Goal: Task Accomplishment & Management: Complete application form

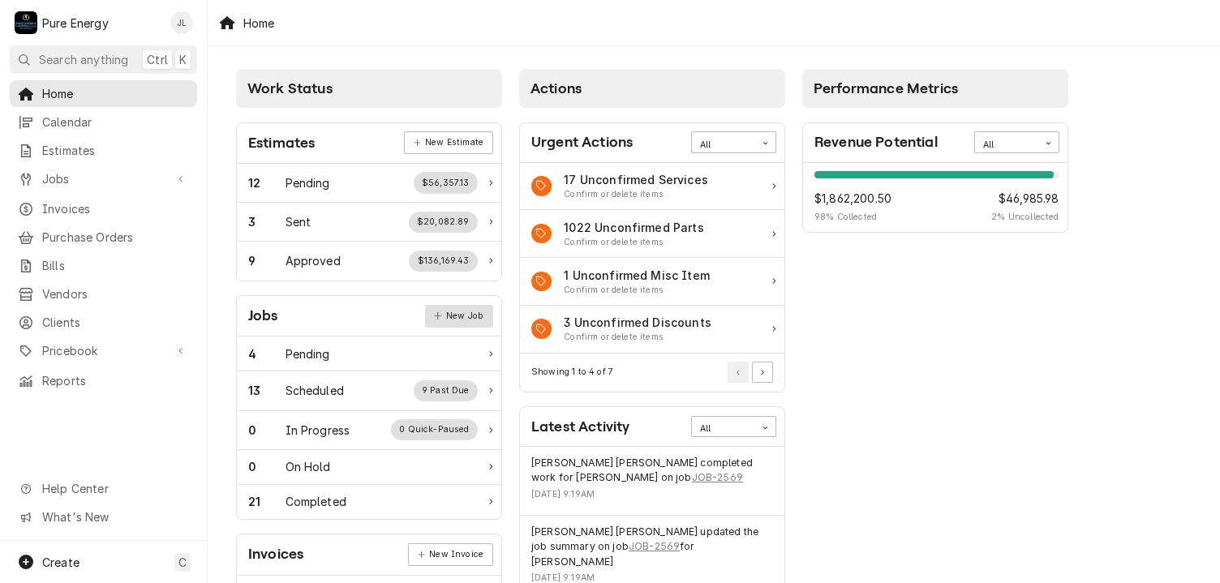
click at [472, 317] on link "New Job" at bounding box center [459, 316] width 68 height 23
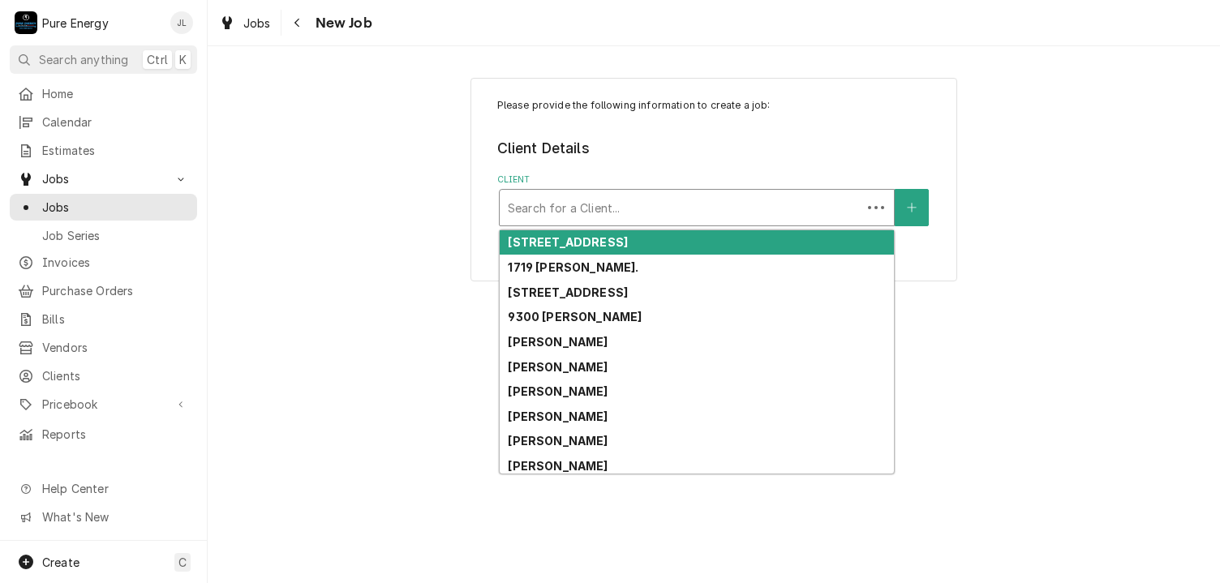
click at [539, 197] on div "Client" at bounding box center [680, 207] width 345 height 29
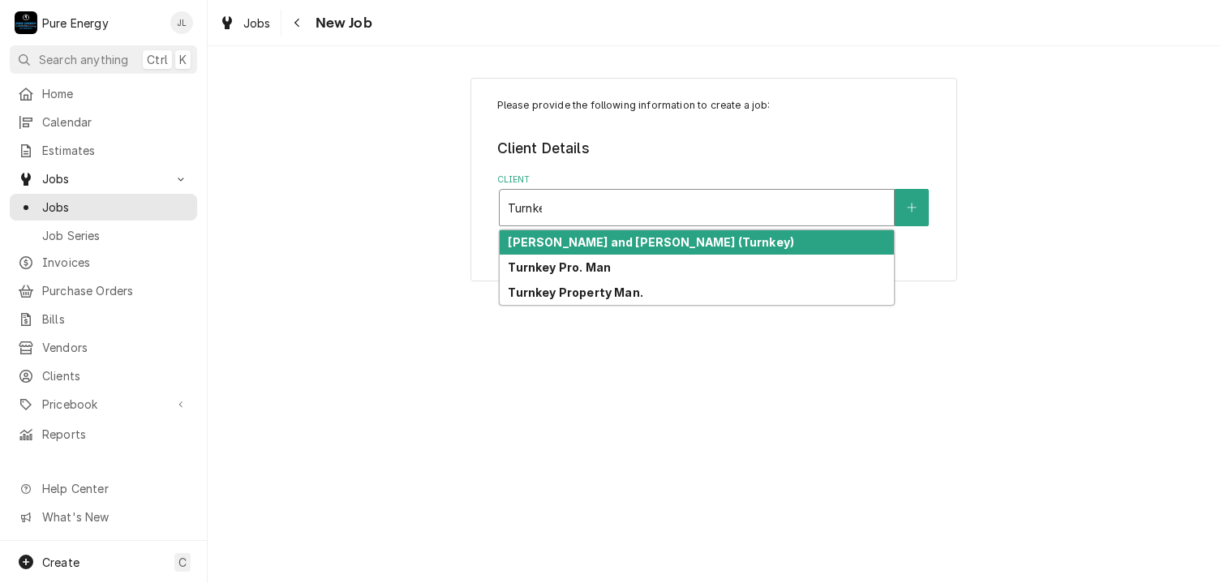
type input "Turnkey"
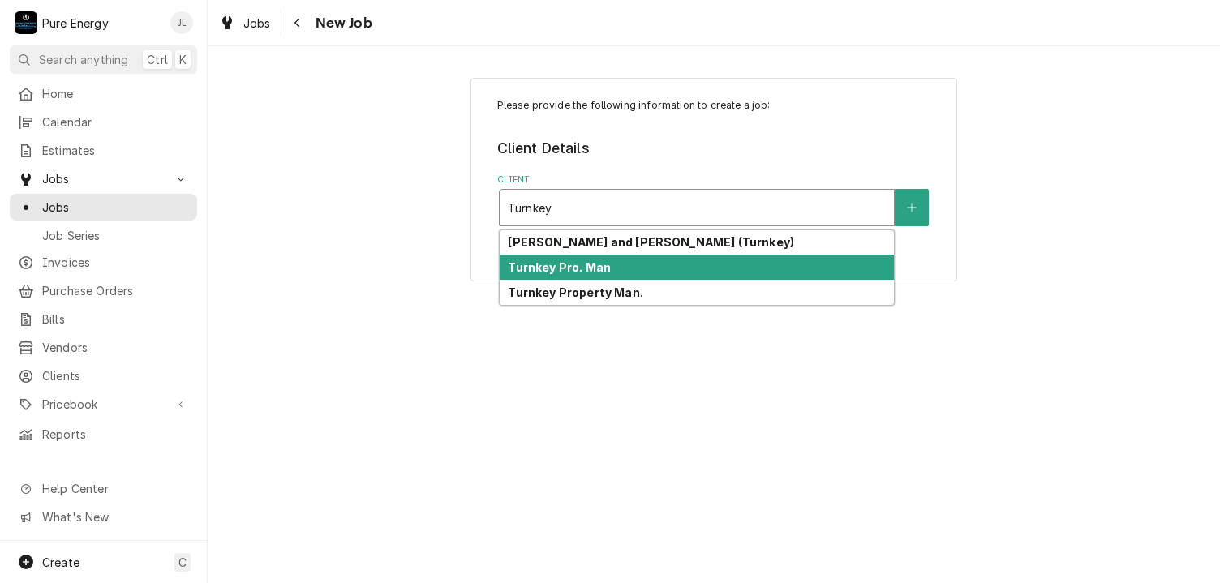
click at [584, 267] on strong "Turnkey Pro. Man" at bounding box center [559, 267] width 103 height 14
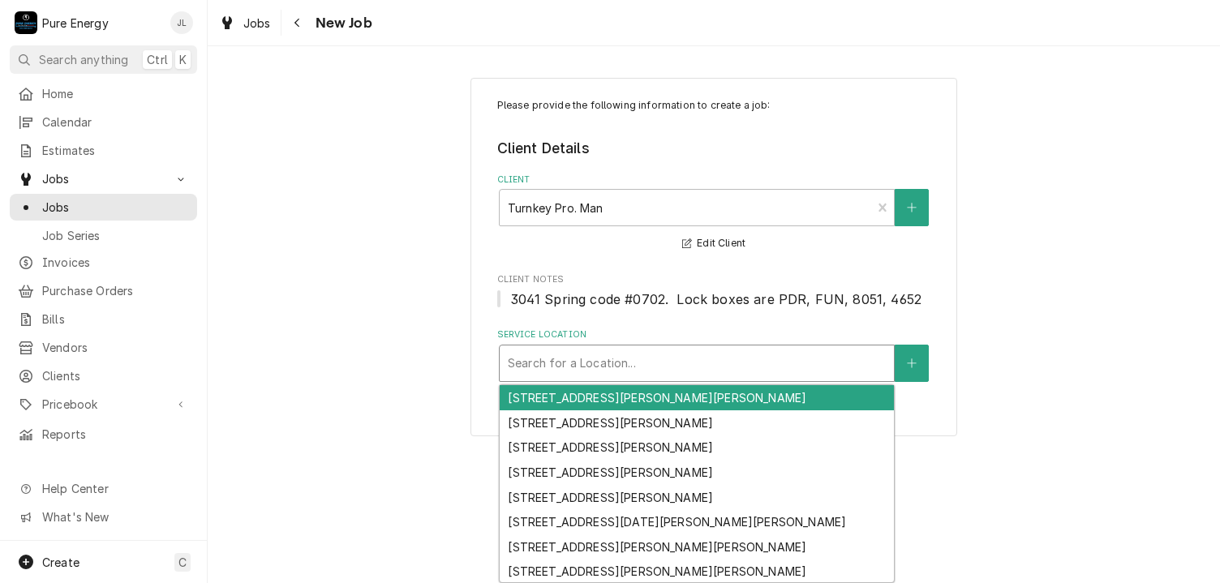
click at [591, 359] on div "Service Location" at bounding box center [697, 363] width 378 height 29
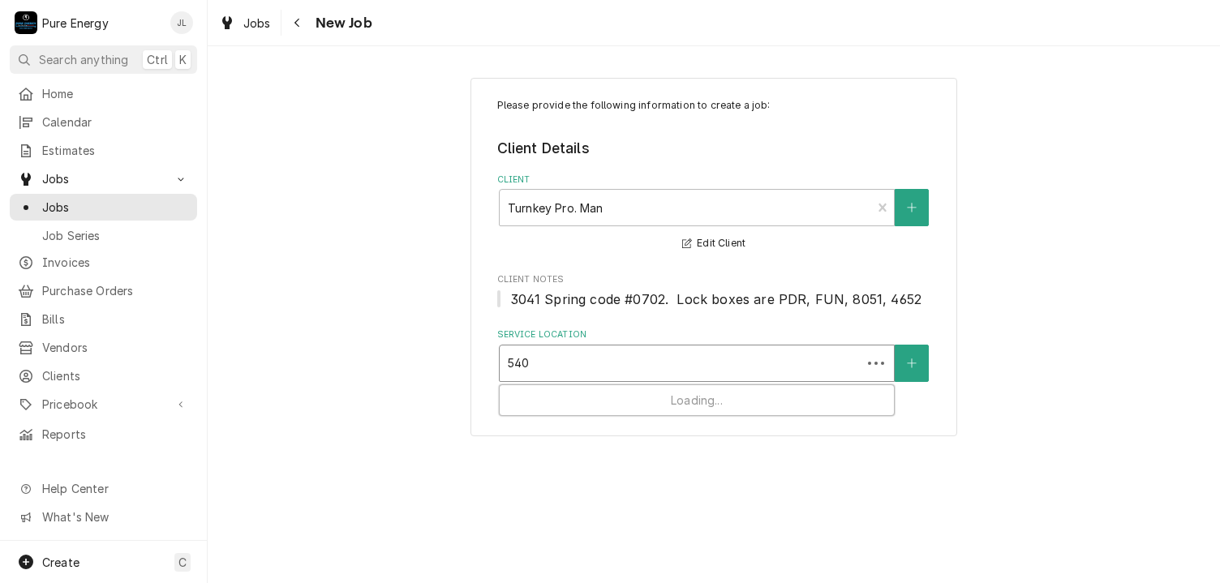
type input "5400"
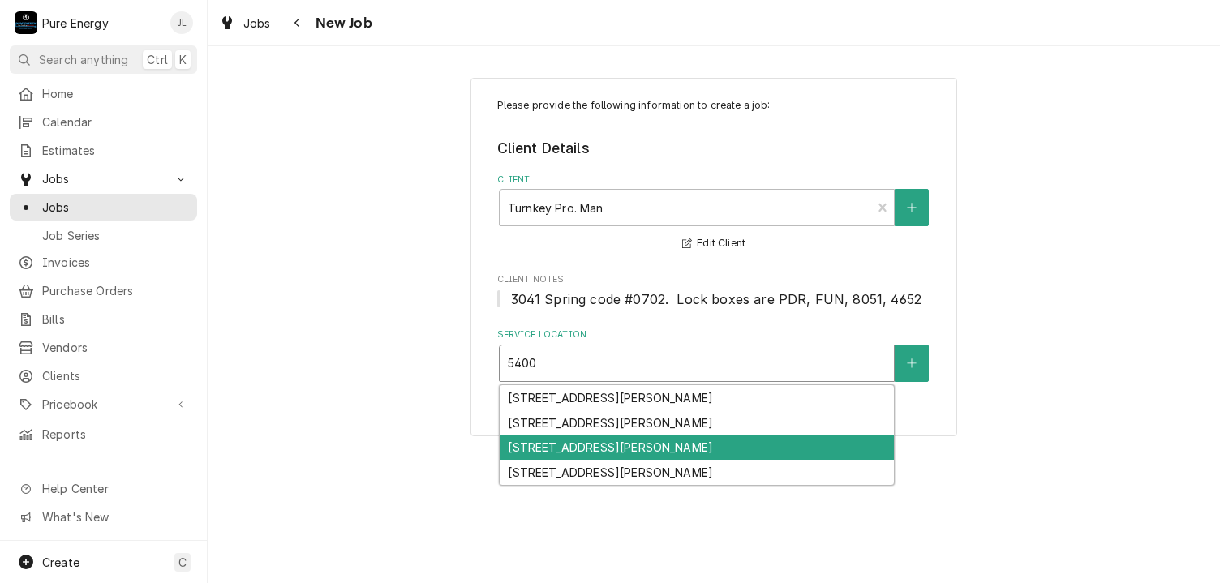
click at [607, 447] on div "[STREET_ADDRESS][PERSON_NAME]" at bounding box center [697, 447] width 394 height 25
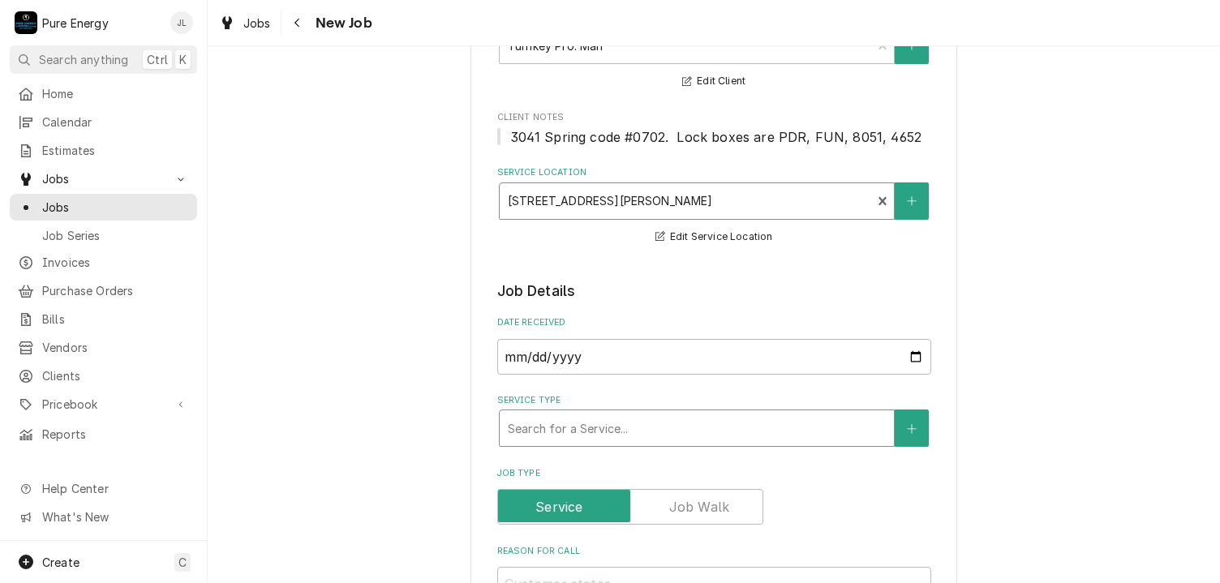
scroll to position [487, 0]
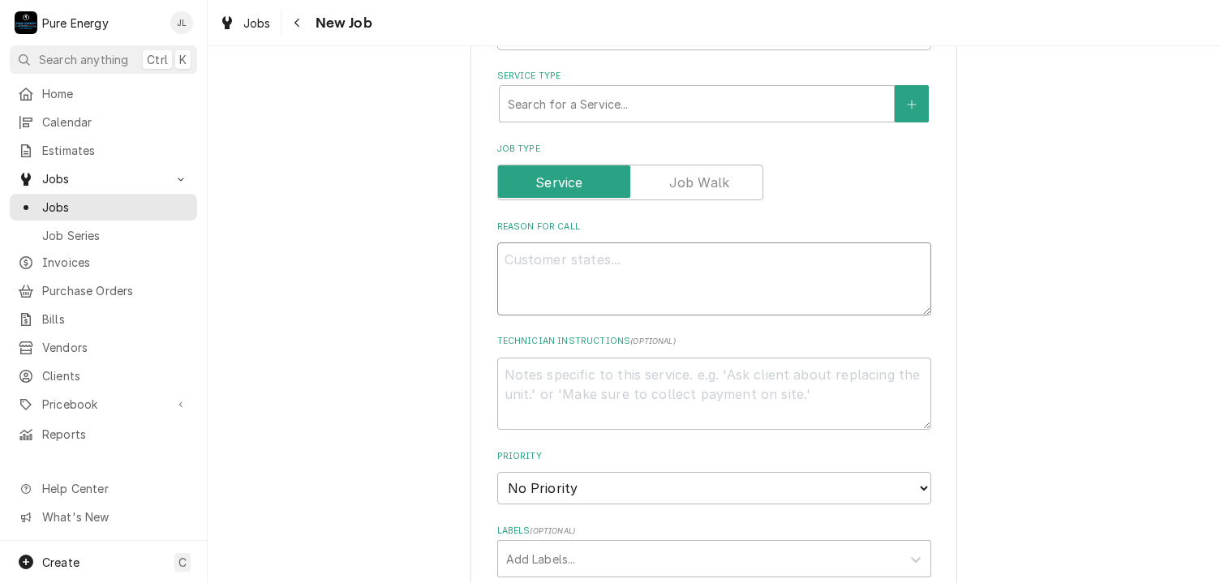
click at [557, 284] on textarea "Reason For Call" at bounding box center [714, 278] width 434 height 73
type textarea "x"
type textarea "F"
type textarea "x"
type textarea "Fi"
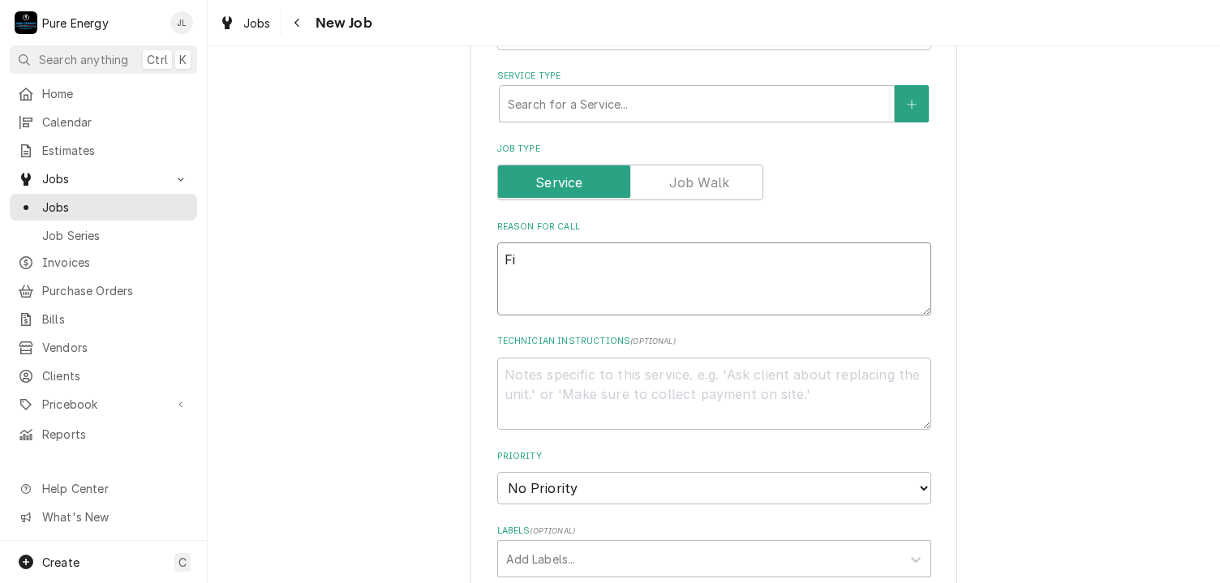
type textarea "x"
type textarea "Fix"
type textarea "x"
type textarea "Fix"
type textarea "x"
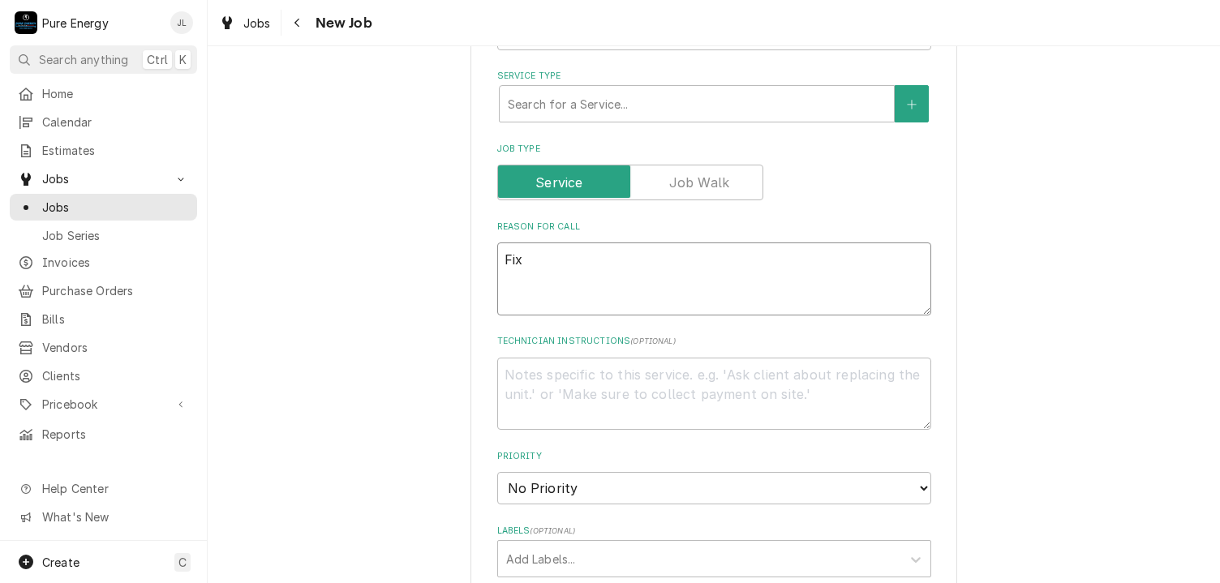
type textarea "Fix d"
type textarea "x"
type textarea "Fix do"
type textarea "x"
type textarea "Fix doo"
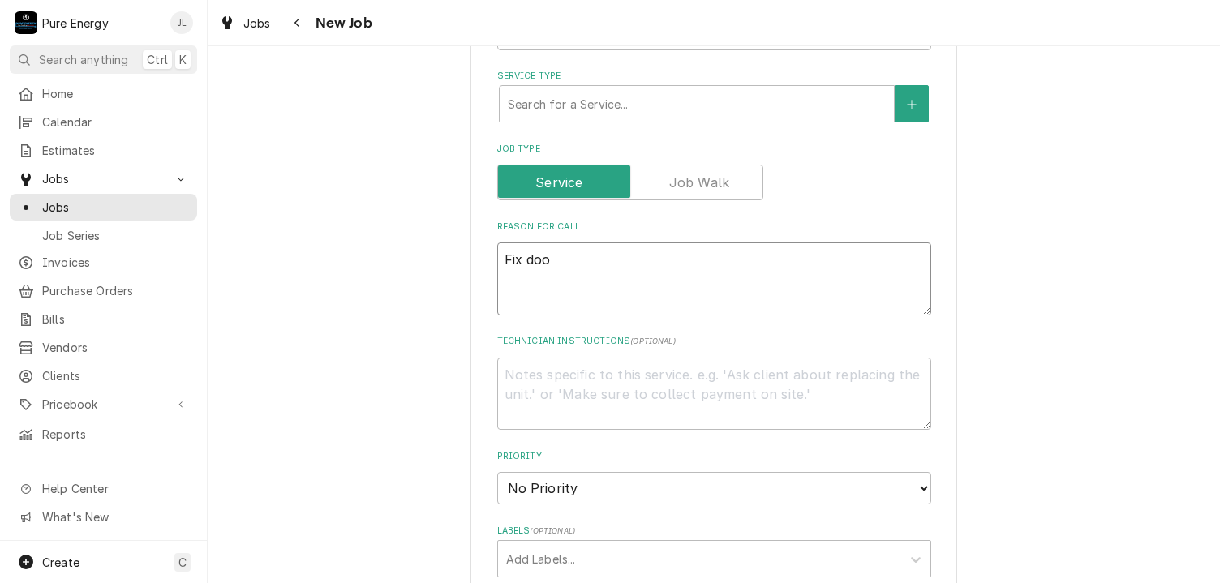
type textarea "x"
type textarea "Fix door"
type textarea "x"
type textarea "Fix doorb"
type textarea "x"
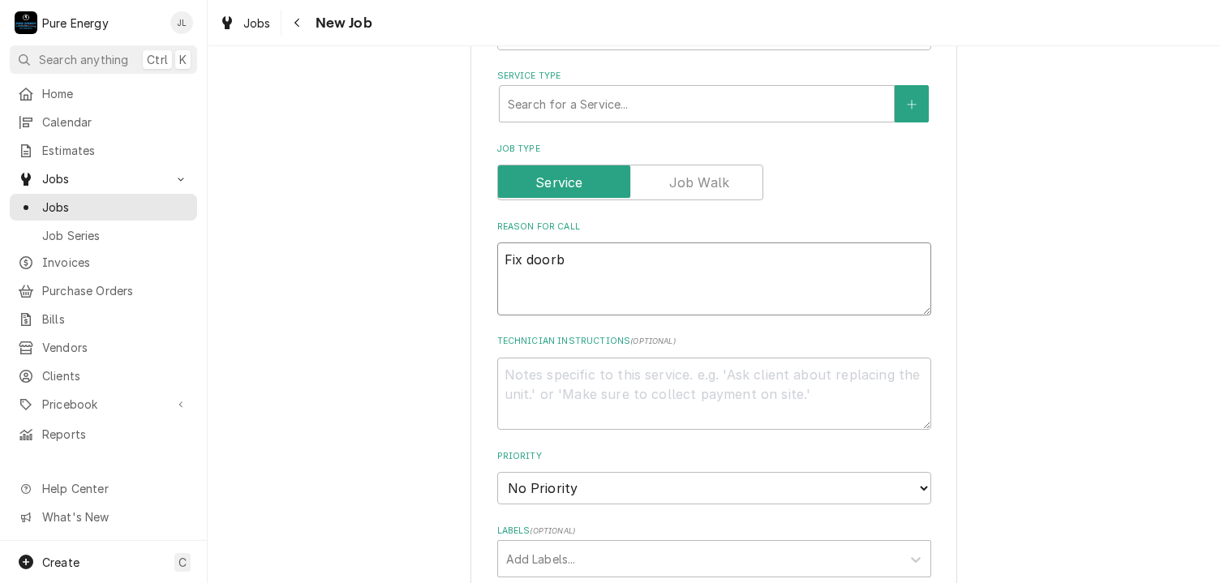
type textarea "Fix doorbe"
type textarea "x"
type textarea "Fix doorbel"
type textarea "x"
type textarea "Fix doorbell"
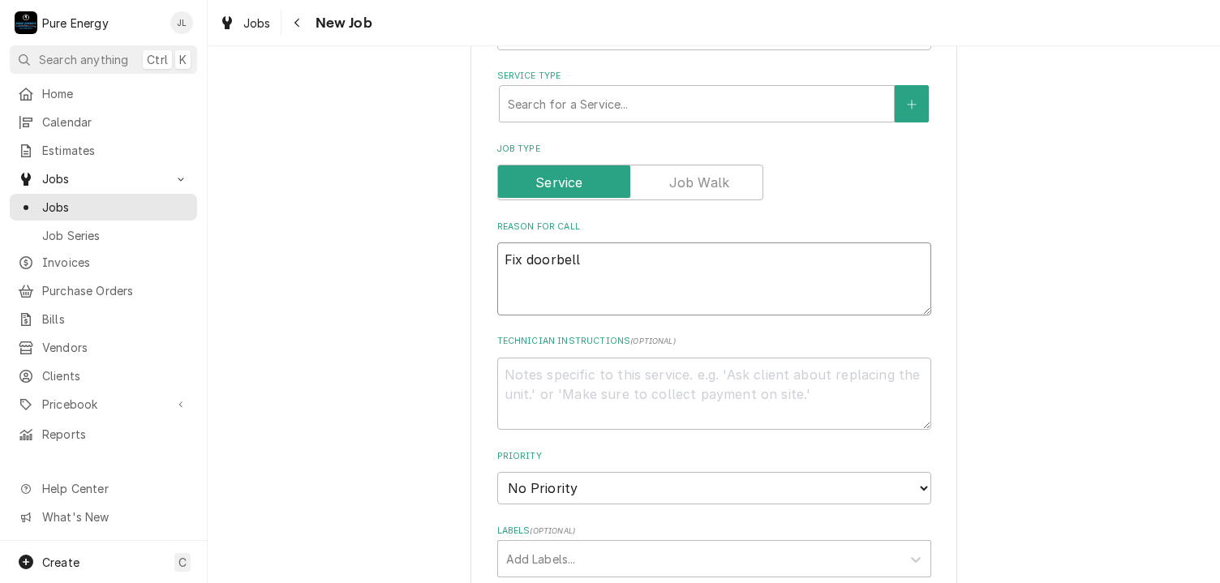
type textarea "x"
type textarea "Fix doorbell"
type textarea "x"
type textarea "Fix doorbell b"
type textarea "x"
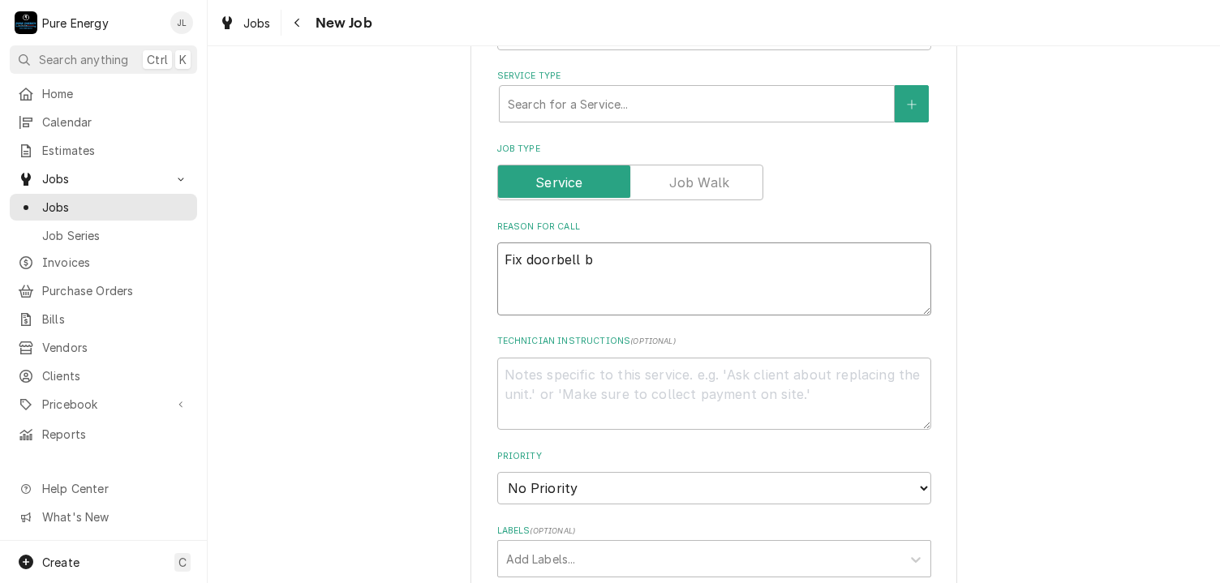
type textarea "Fix doorbell bu"
type textarea "x"
type textarea "Fix doorbell but"
type textarea "x"
type textarea "Fix doorbell butt"
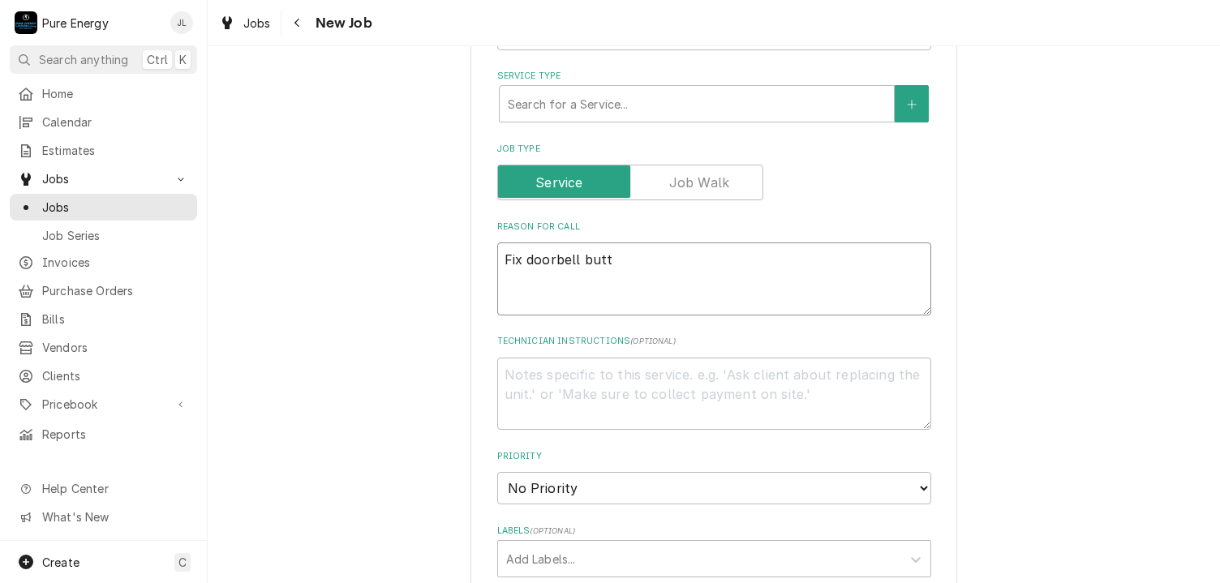
type textarea "x"
type textarea "Fix doorbell butto"
type textarea "x"
type textarea "Fix doorbell button"
type textarea "x"
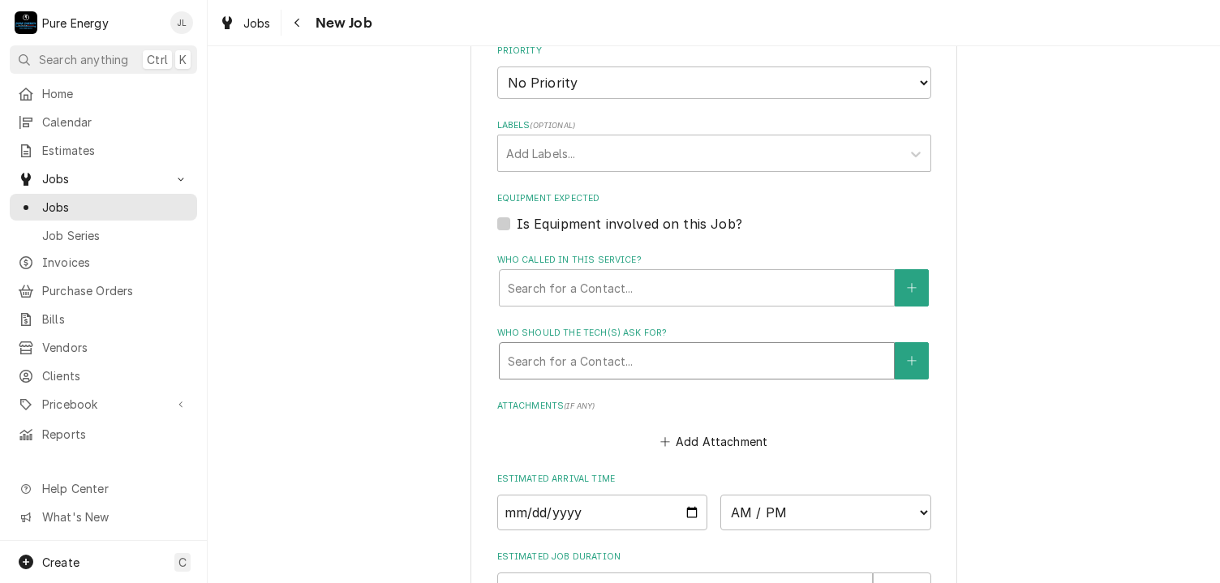
scroll to position [1126, 0]
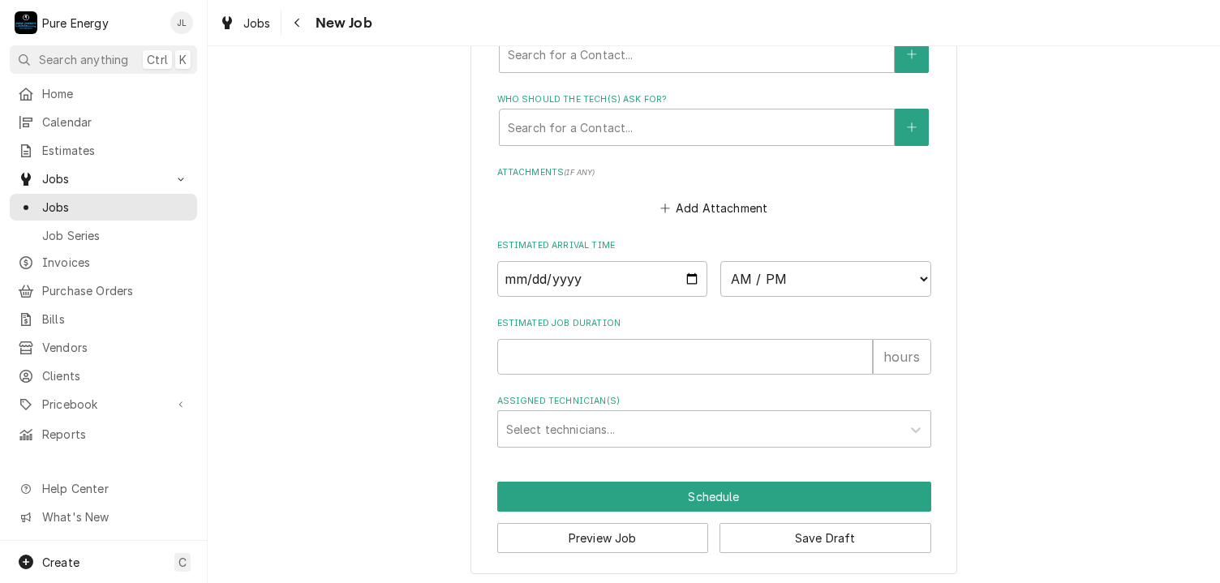
type textarea "Fix doorbell button"
click at [685, 273] on input "Date" at bounding box center [602, 279] width 211 height 36
type input "2025-09-12"
type textarea "x"
click at [915, 272] on select "AM / PM 6:00 AM 6:15 AM 6:30 AM 6:45 AM 7:00 AM 7:15 AM 7:30 AM 7:45 AM 8:00 AM…" at bounding box center [825, 279] width 211 height 36
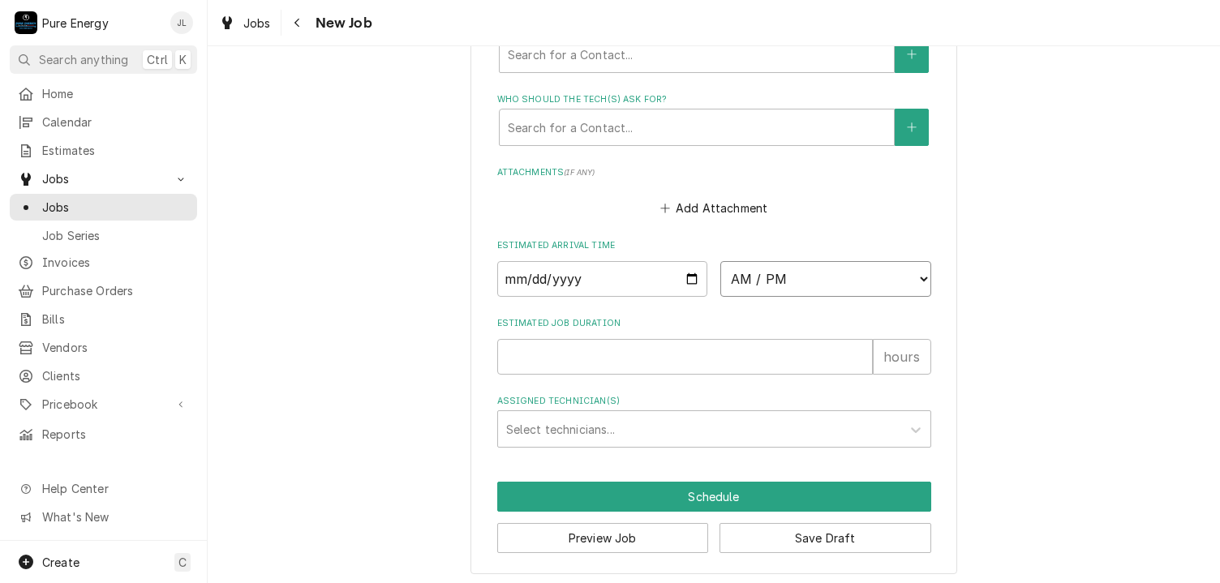
select select "13:00:00"
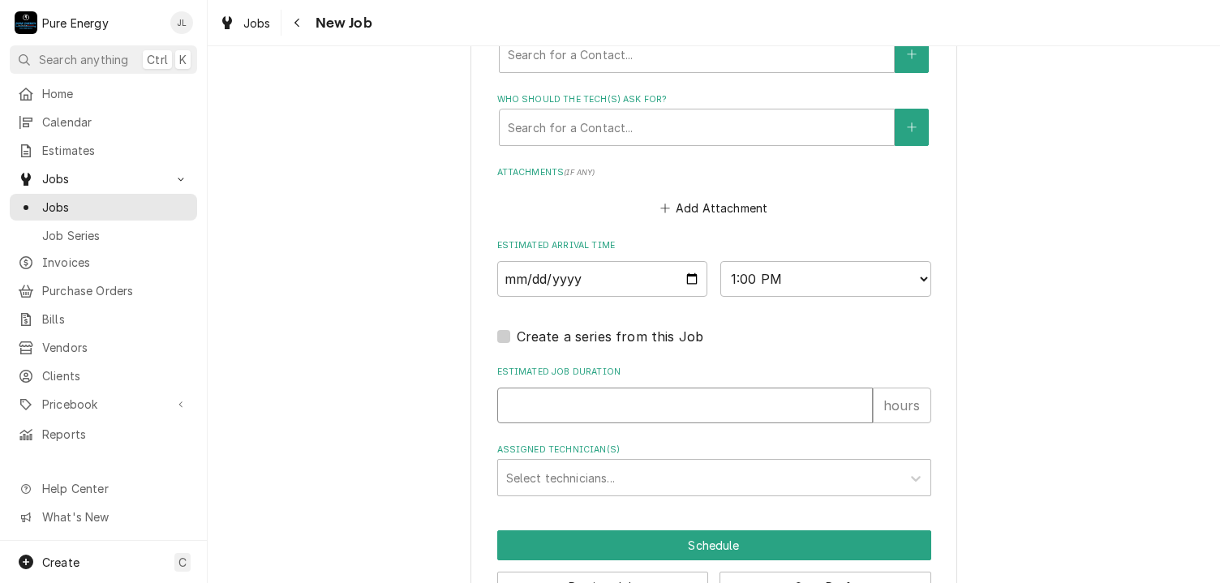
click at [564, 406] on input "Estimated Job Duration" at bounding box center [684, 406] width 375 height 36
type textarea "x"
type input ".5"
type textarea "x"
type input ".5"
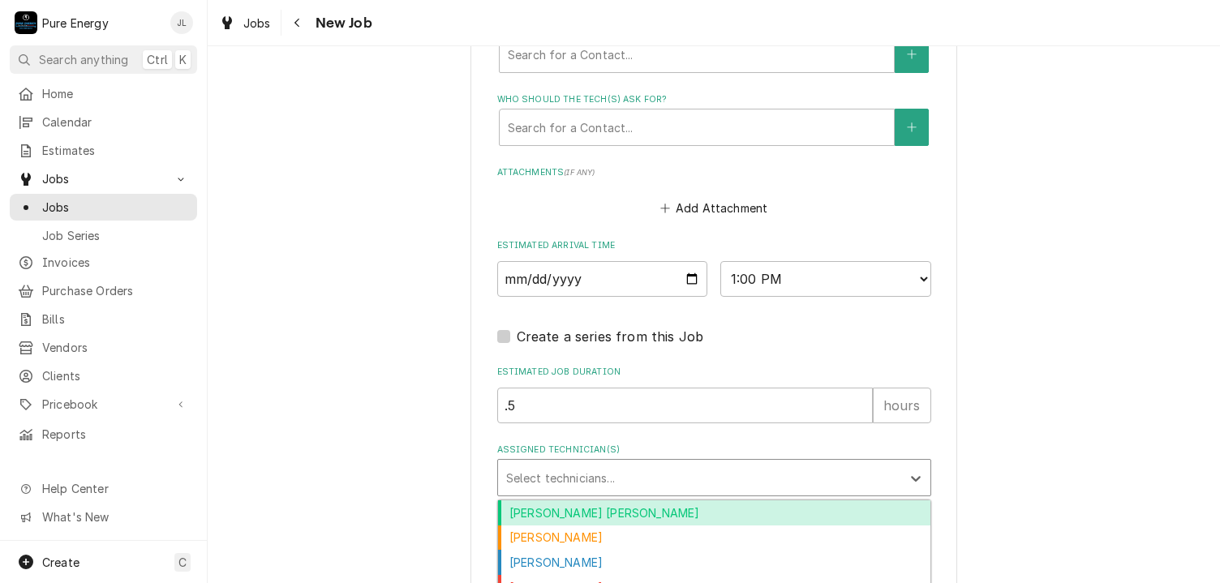
click at [561, 470] on div "Assigned Technician(s)" at bounding box center [699, 477] width 387 height 29
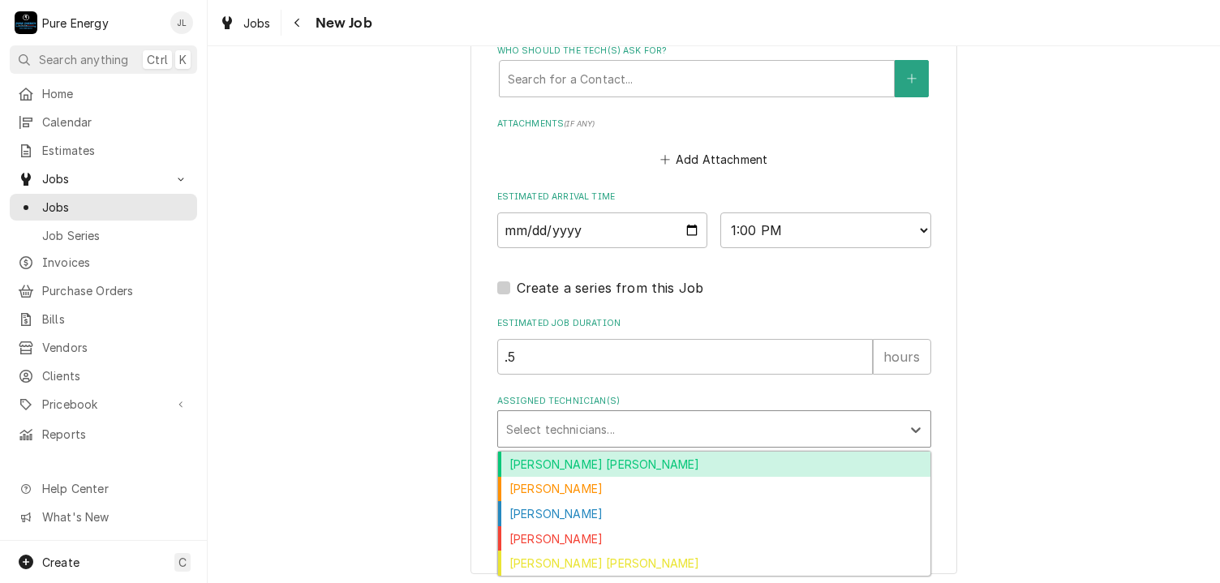
click at [628, 452] on div "Albert Hernandez Soto" at bounding box center [714, 464] width 432 height 25
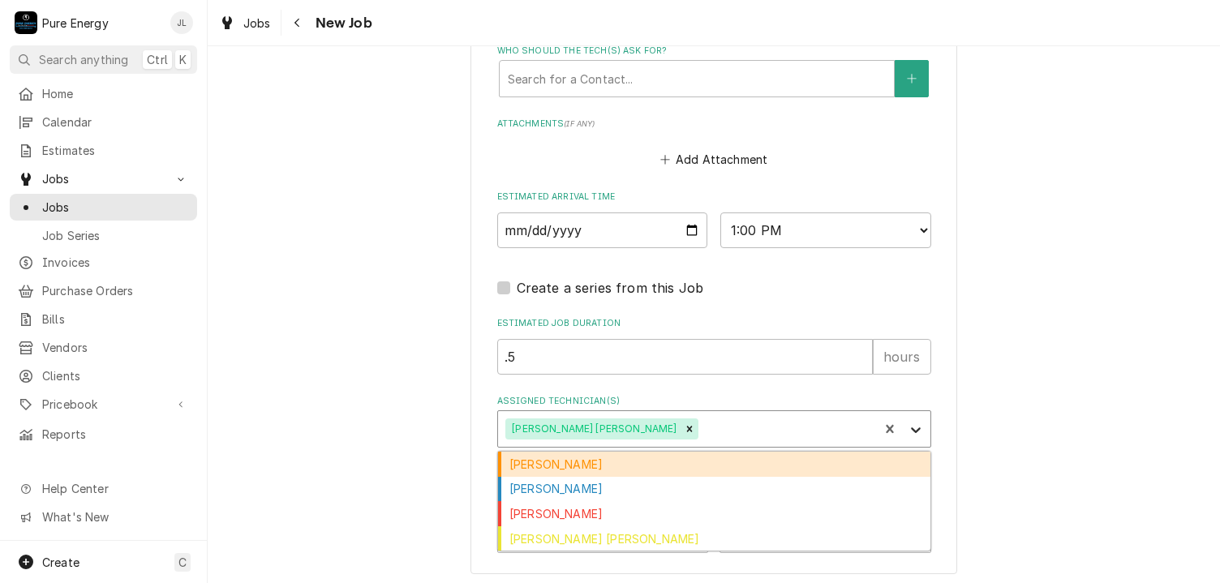
click at [911, 428] on icon "Assigned Technician(s)" at bounding box center [916, 431] width 10 height 6
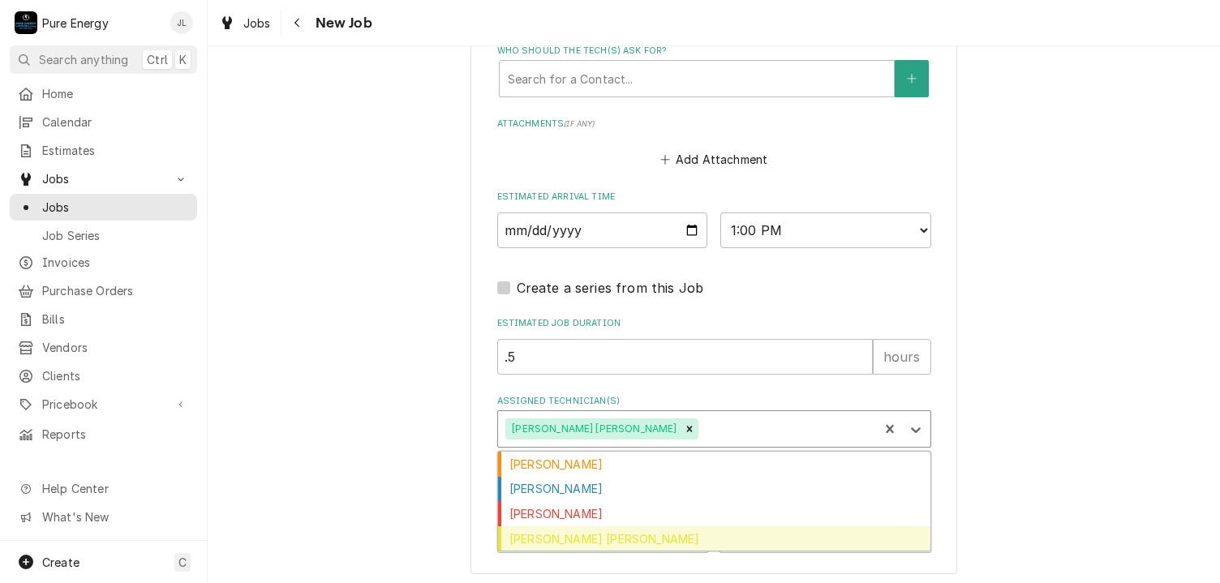
click at [763, 530] on div "Rodolfo Hernandez Lorenzo" at bounding box center [714, 538] width 432 height 25
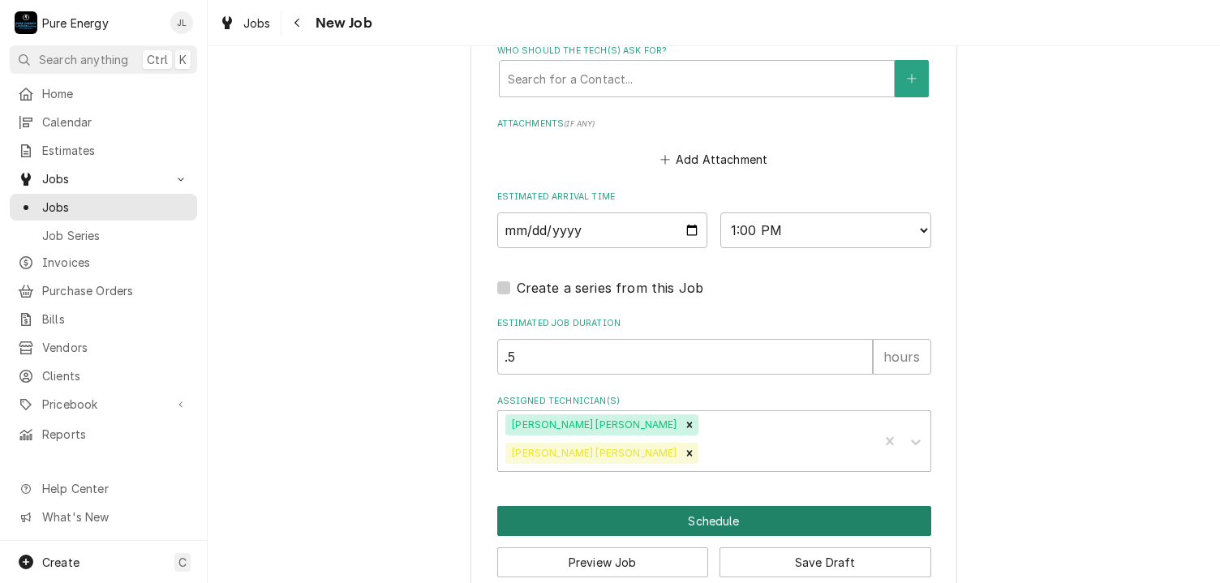
click at [756, 506] on button "Schedule" at bounding box center [714, 521] width 434 height 30
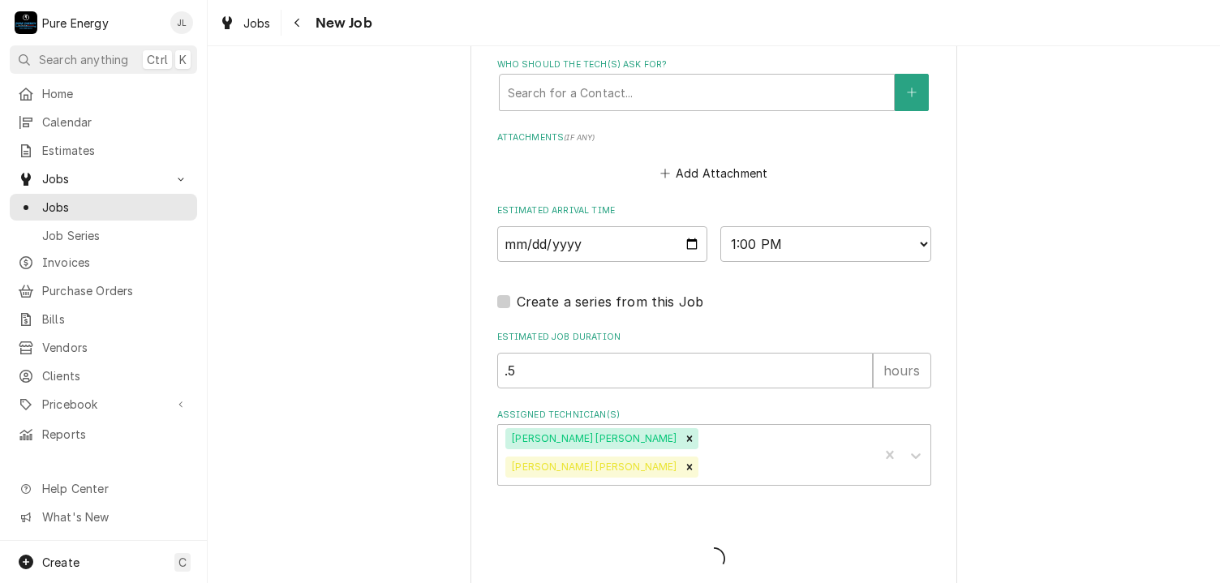
scroll to position [509, 0]
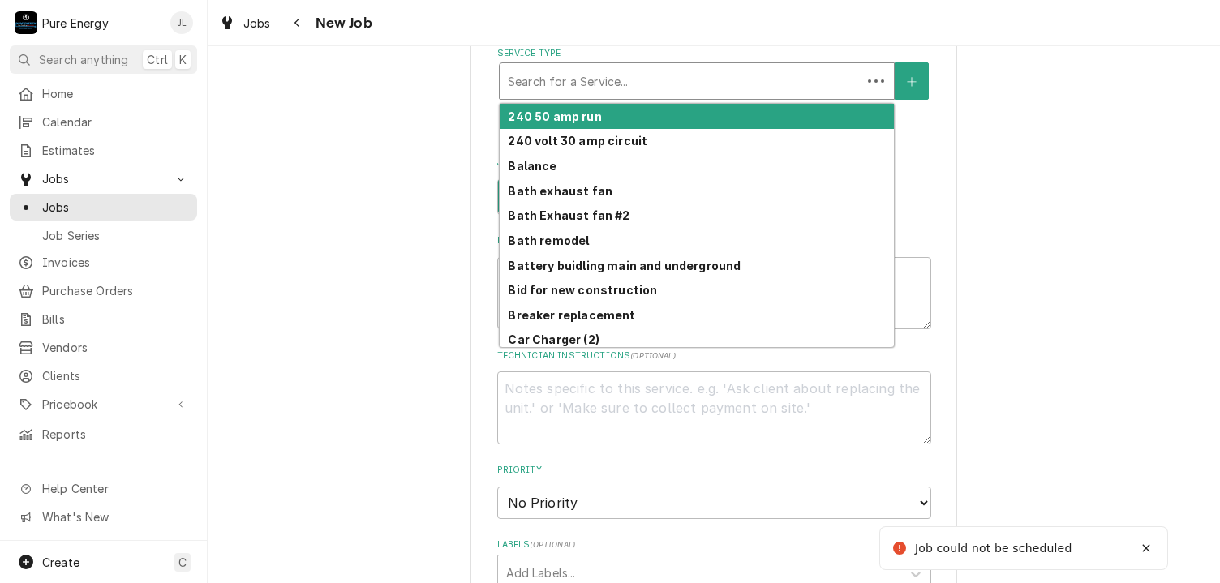
click at [643, 75] on div "Service Type" at bounding box center [680, 80] width 345 height 29
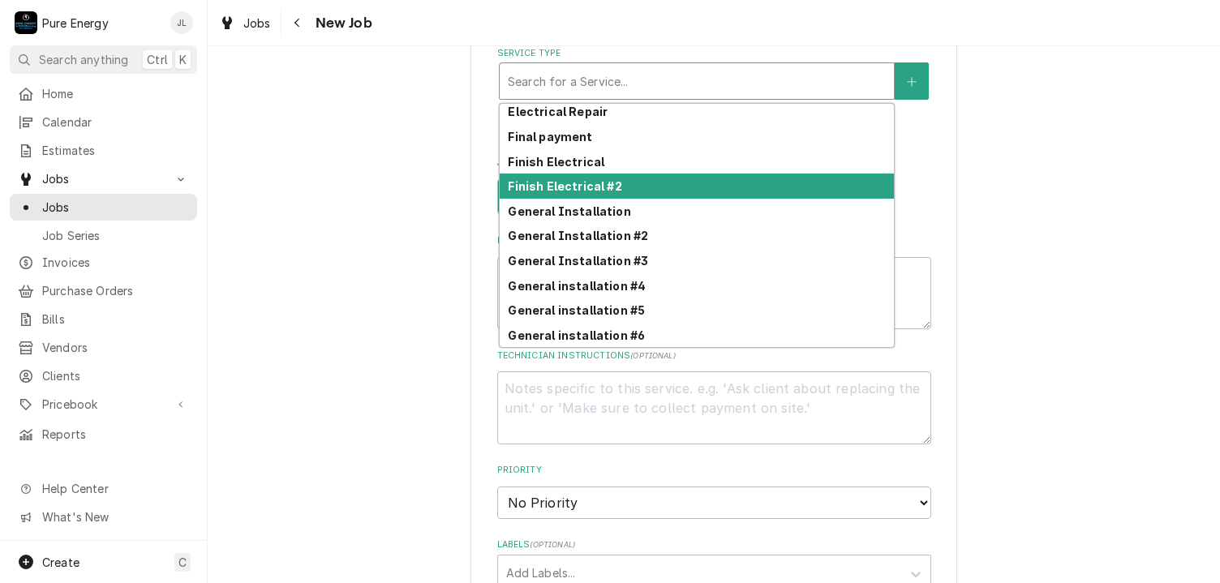
scroll to position [582, 0]
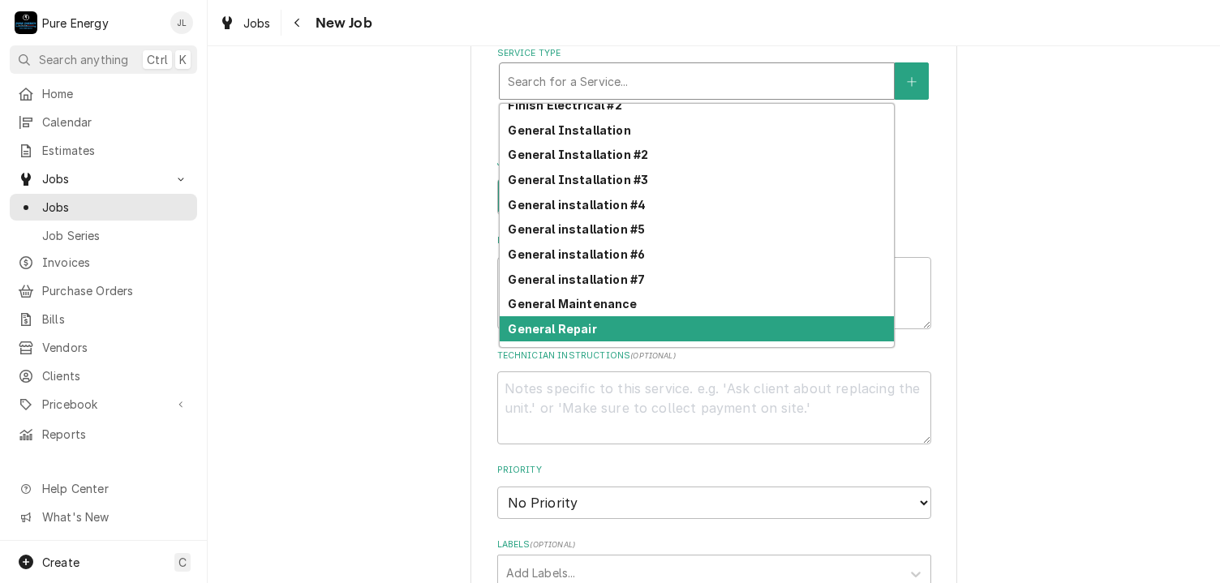
click at [596, 317] on div "General Repair" at bounding box center [697, 328] width 394 height 25
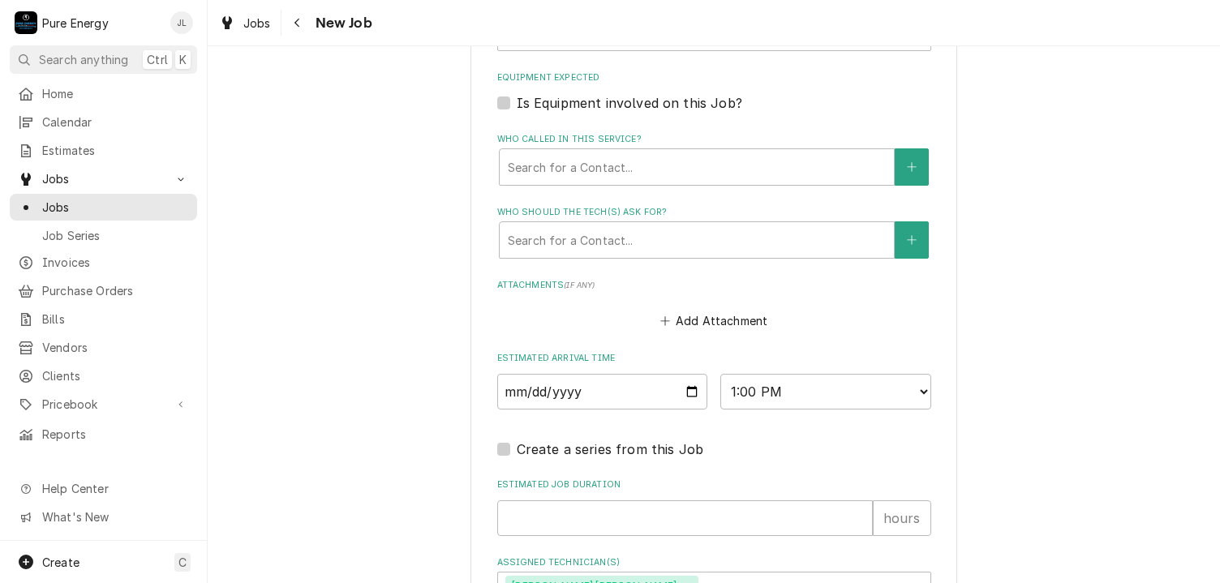
scroll to position [1238, 0]
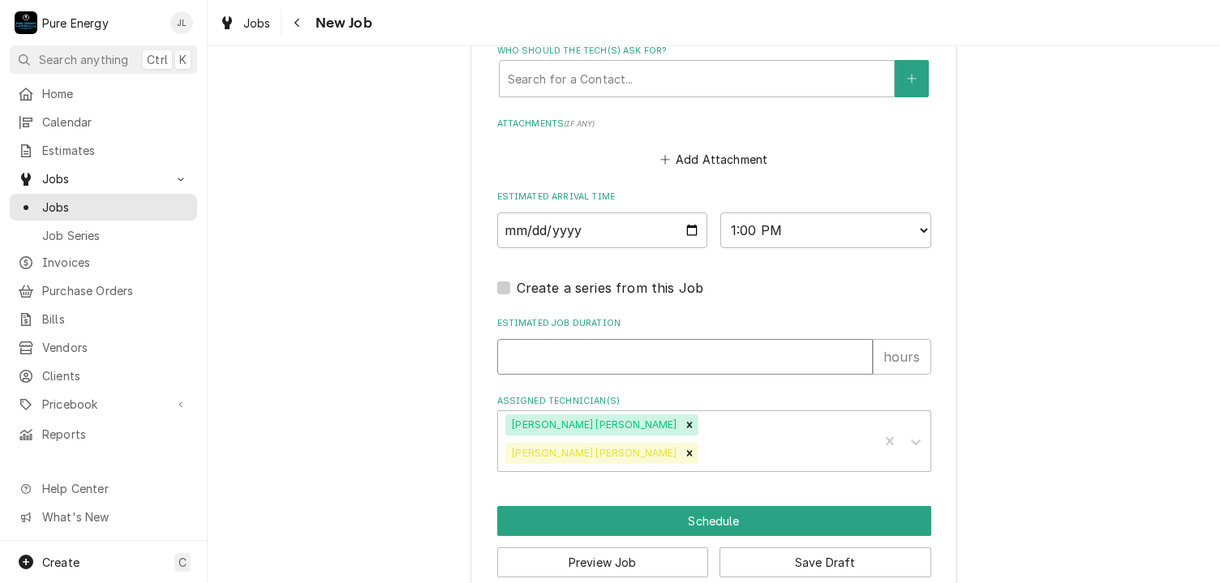
click at [613, 347] on input "Estimated Job Duration" at bounding box center [684, 357] width 375 height 36
type textarea "x"
type input ".5"
type textarea "x"
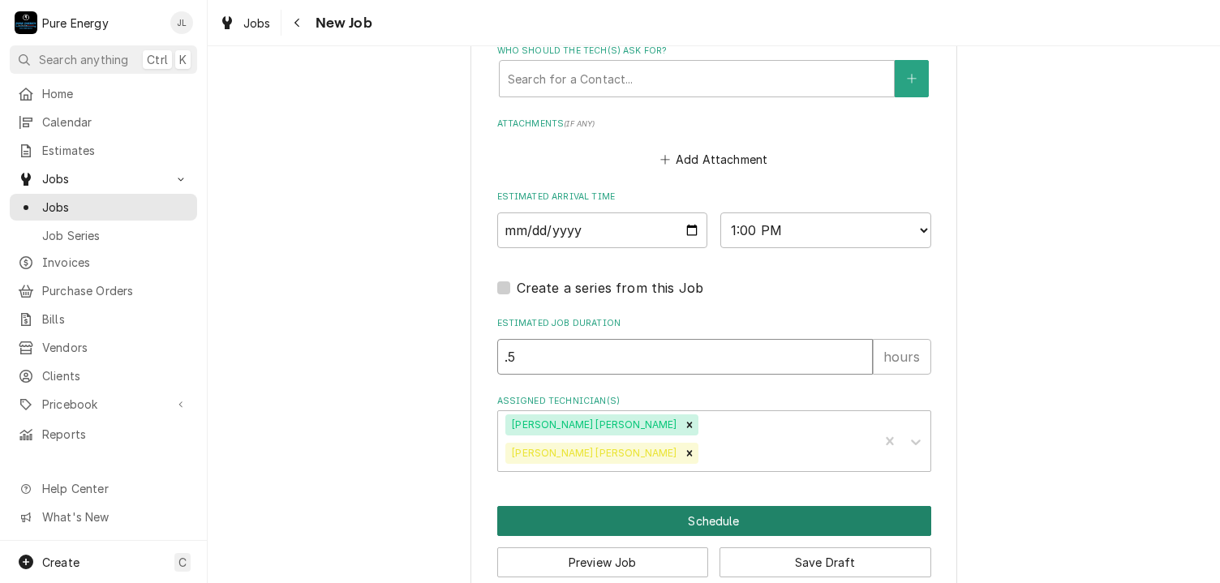
type input ".5"
click at [637, 506] on button "Schedule" at bounding box center [714, 521] width 434 height 30
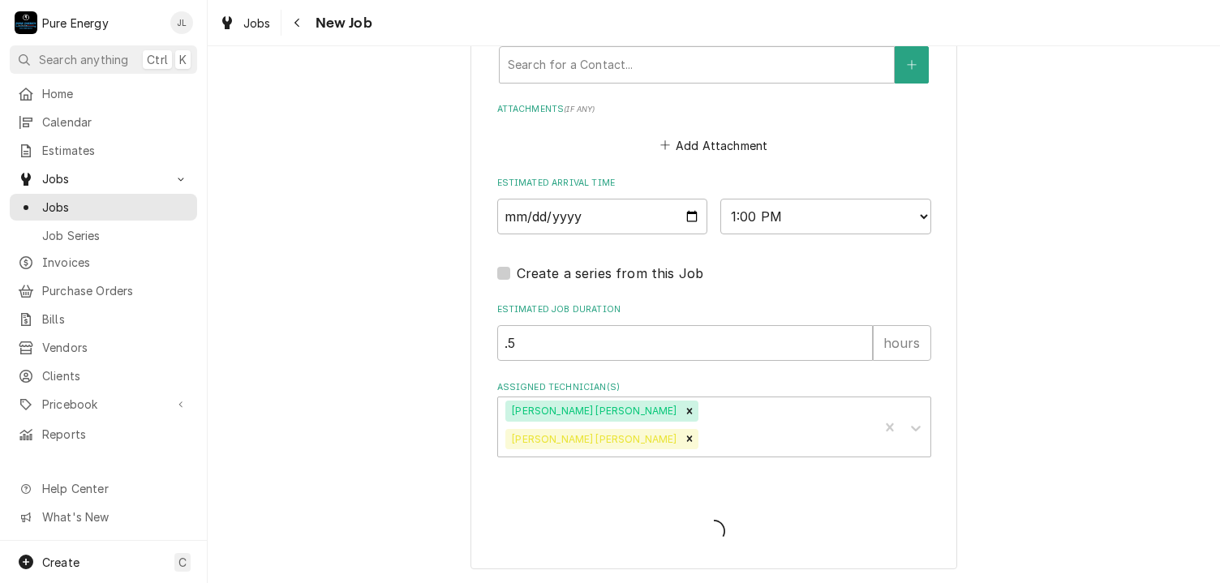
scroll to position [1187, 0]
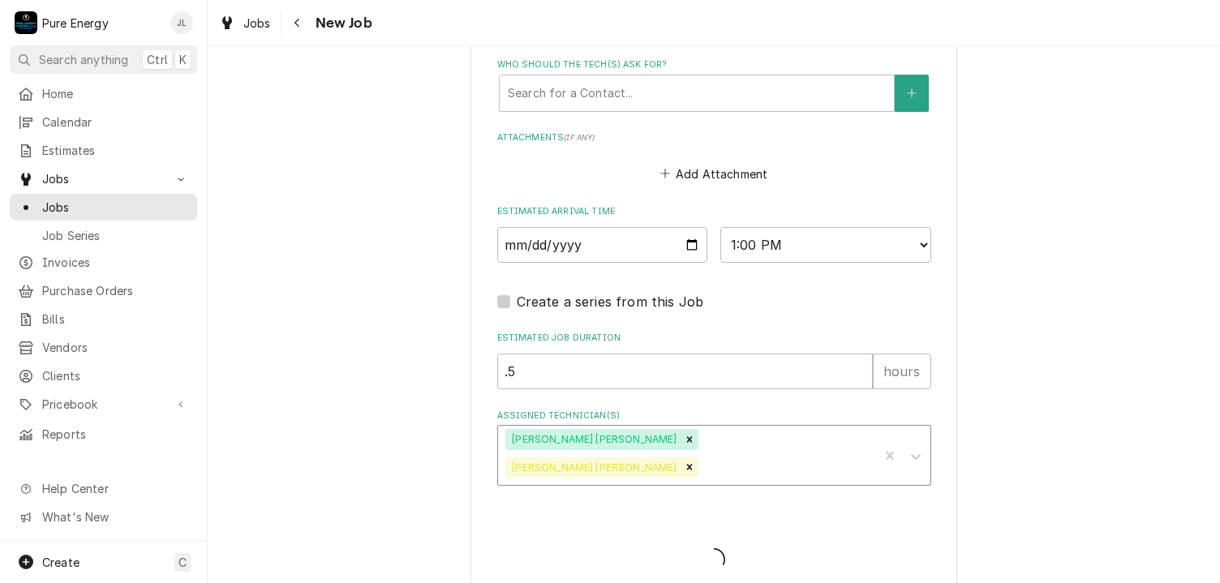
type textarea "x"
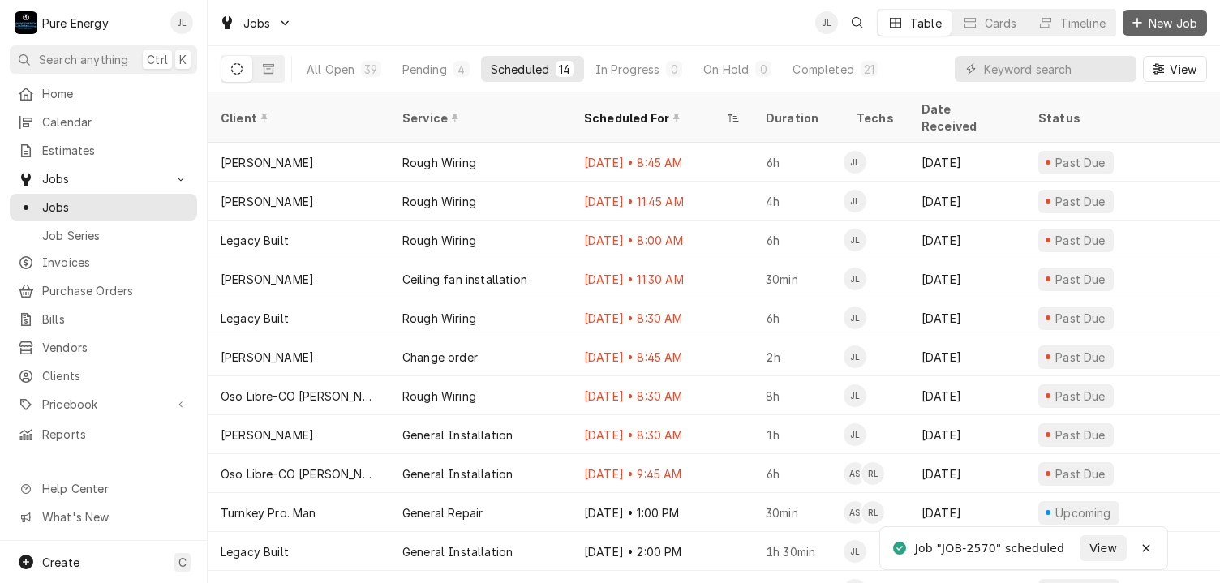
click at [1159, 24] on span "New Job" at bounding box center [1172, 23] width 55 height 17
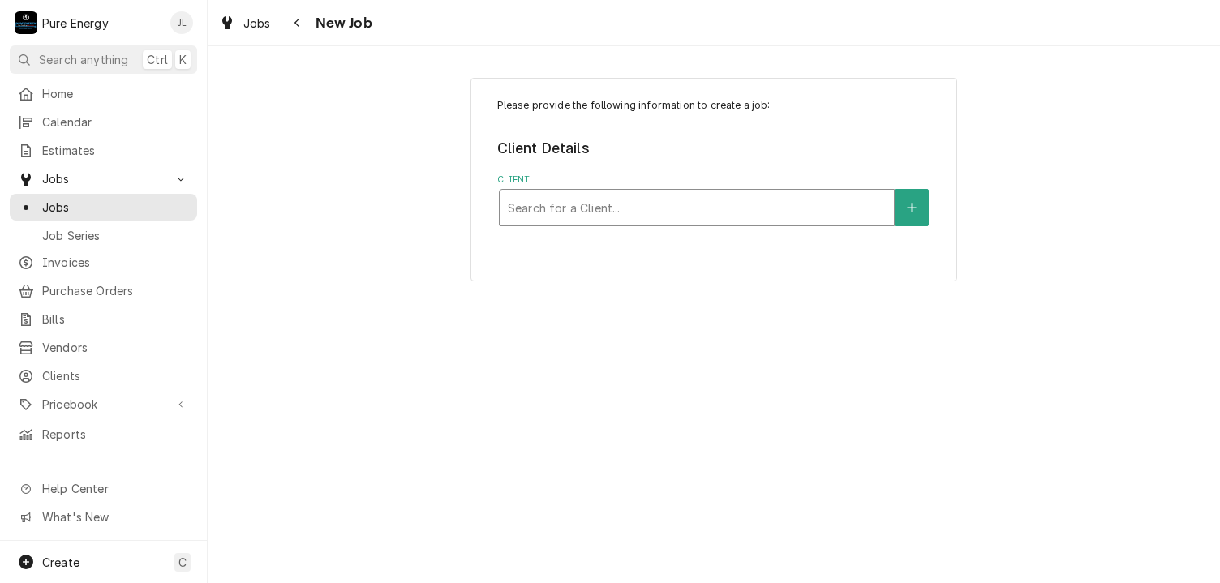
click at [667, 200] on div "Client" at bounding box center [697, 207] width 378 height 29
type input "Legacy"
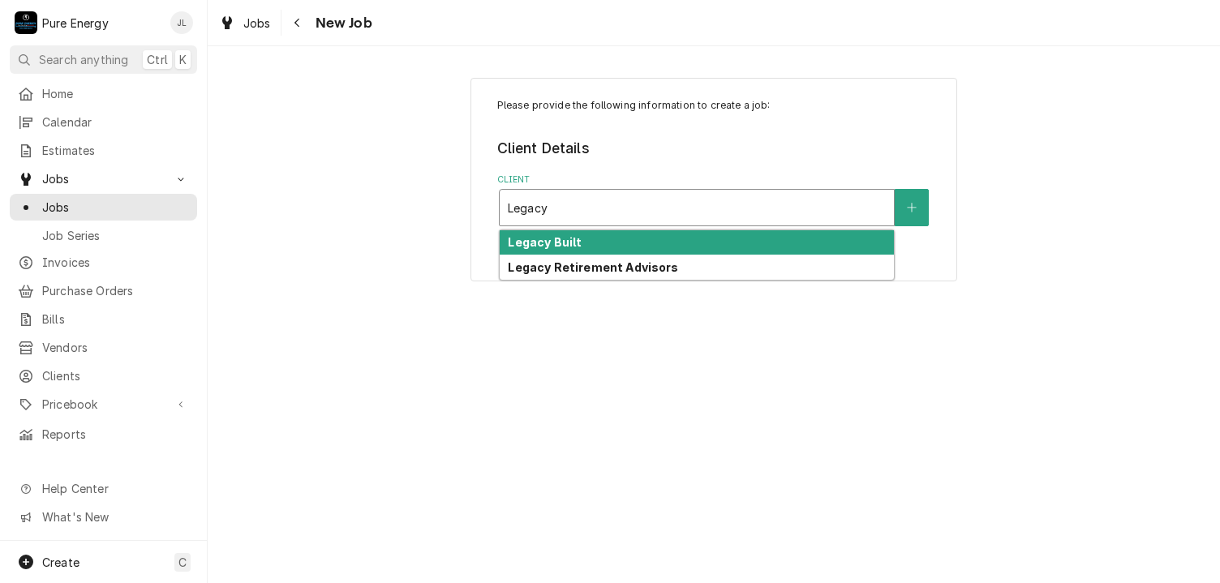
click at [620, 242] on div "Legacy Built" at bounding box center [697, 242] width 394 height 25
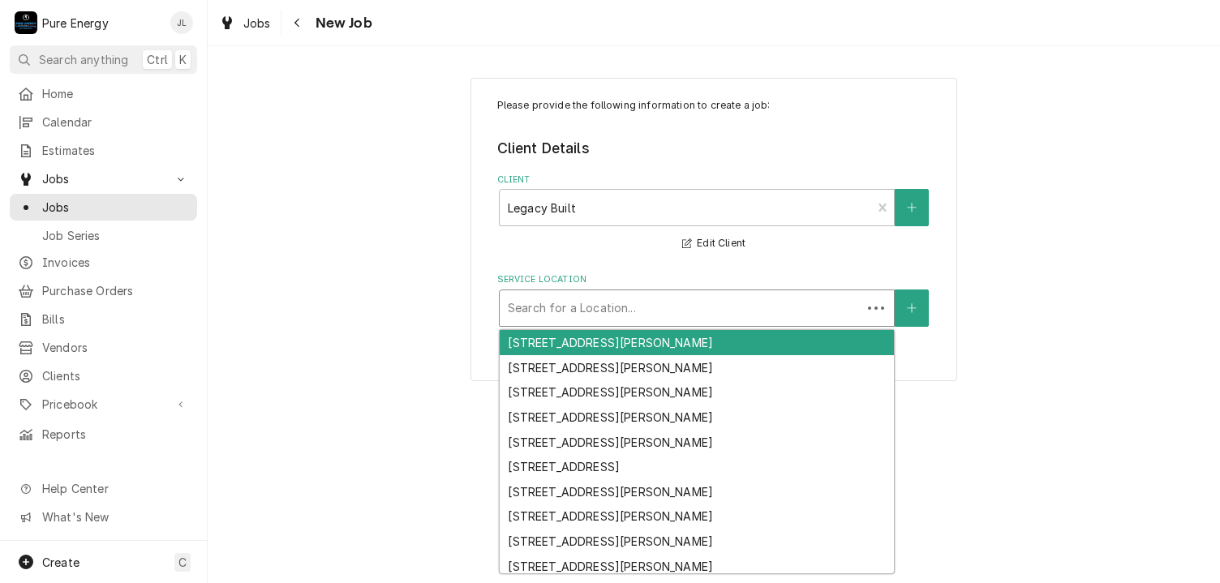
click at [577, 290] on div "Search for a Location..." at bounding box center [681, 308] width 362 height 36
type input "Oso"
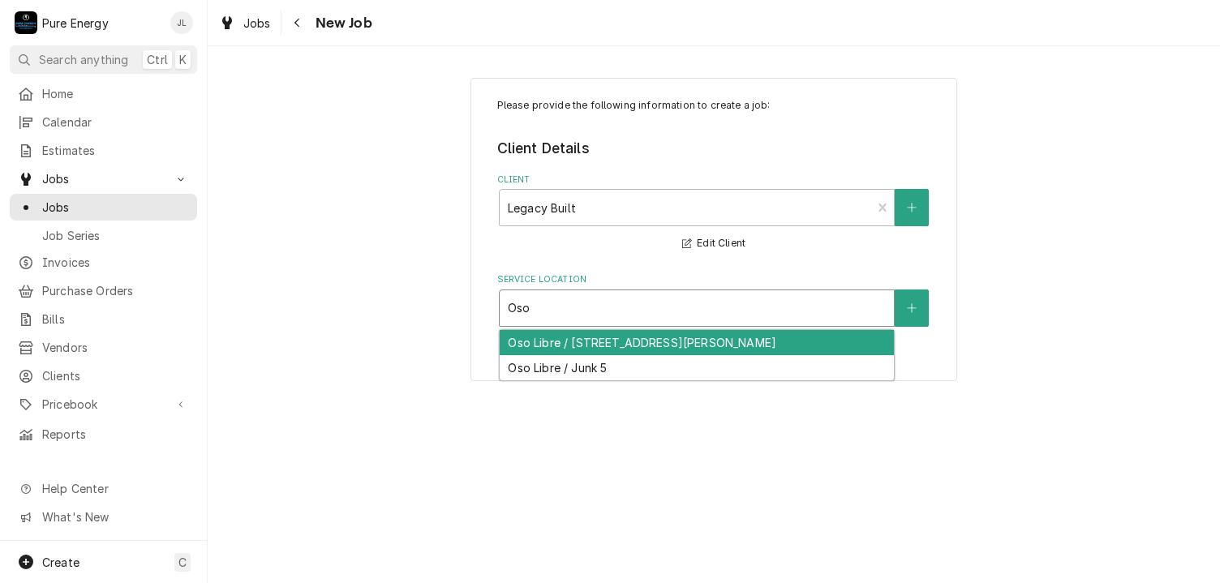
click at [597, 342] on div "Oso Libre / 7383 Vineyard Dr, Paso Robles, CA 93446" at bounding box center [697, 342] width 394 height 25
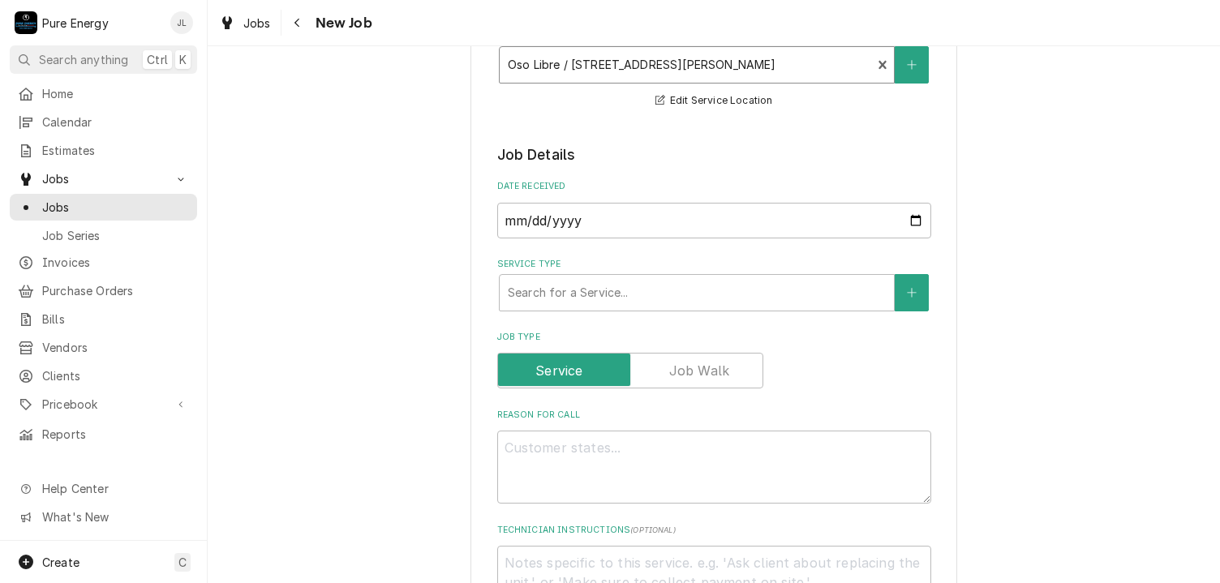
scroll to position [405, 0]
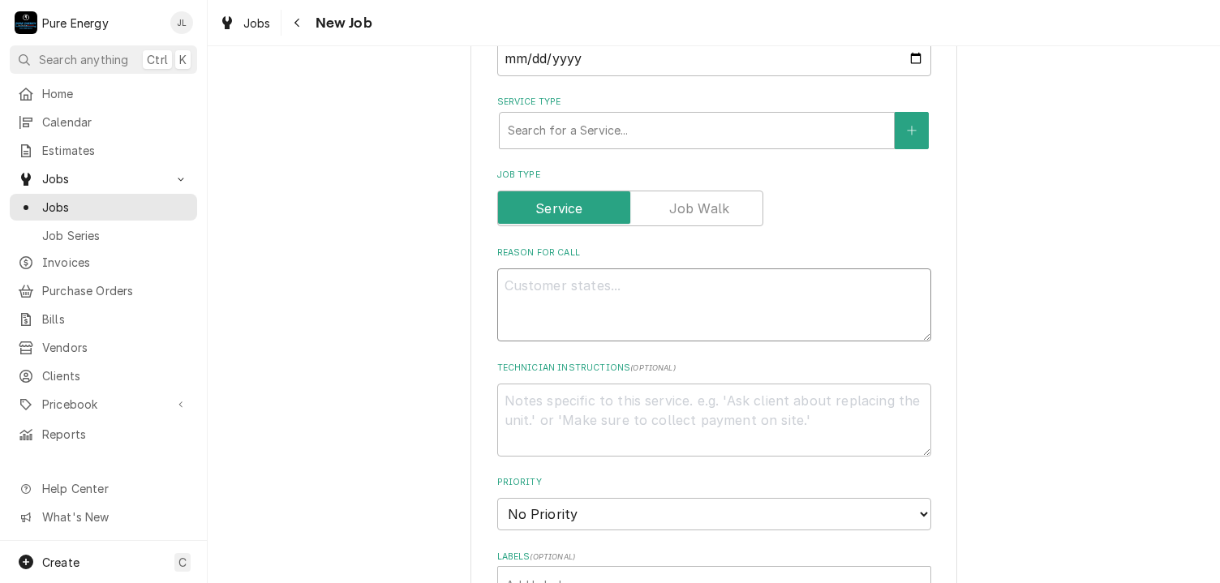
click at [624, 311] on textarea "Reason For Call" at bounding box center [714, 304] width 434 height 73
type textarea "x"
type textarea "N"
type textarea "x"
type textarea "Ne"
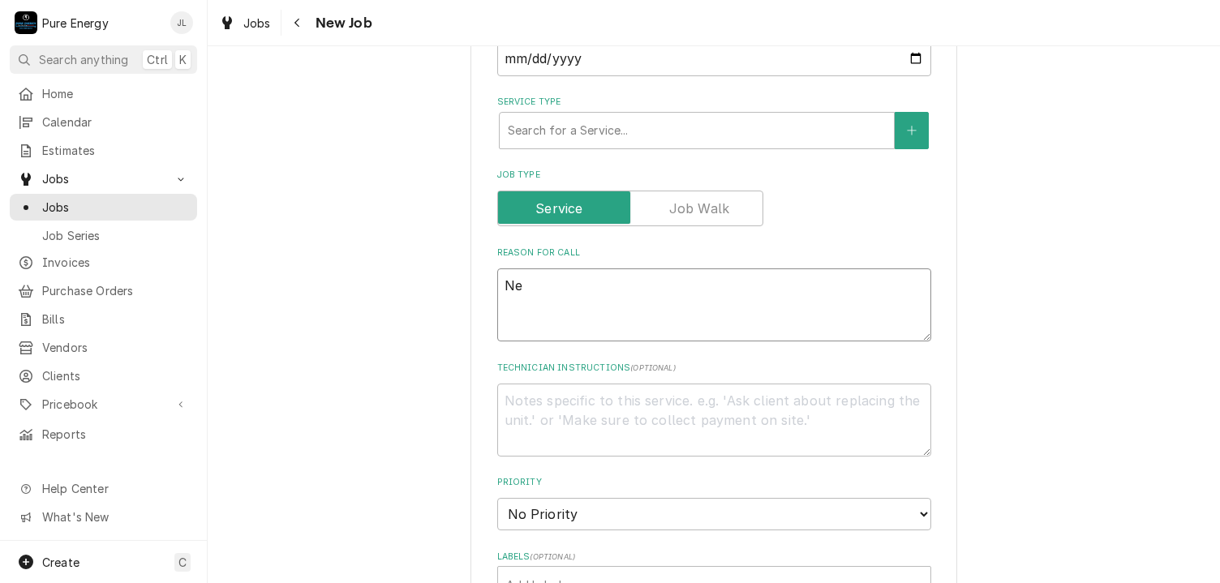
type textarea "x"
type textarea "Nee"
type textarea "x"
type textarea "Need"
type textarea "x"
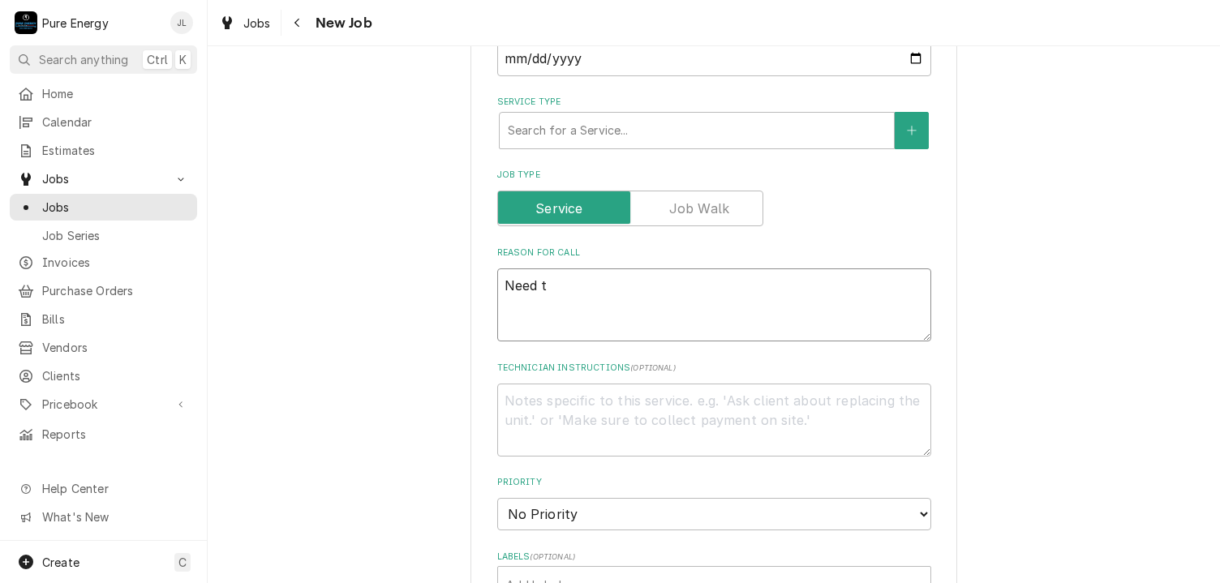
type textarea "Need to"
type textarea "x"
type textarea "Need to"
type textarea "x"
type textarea "Need to r"
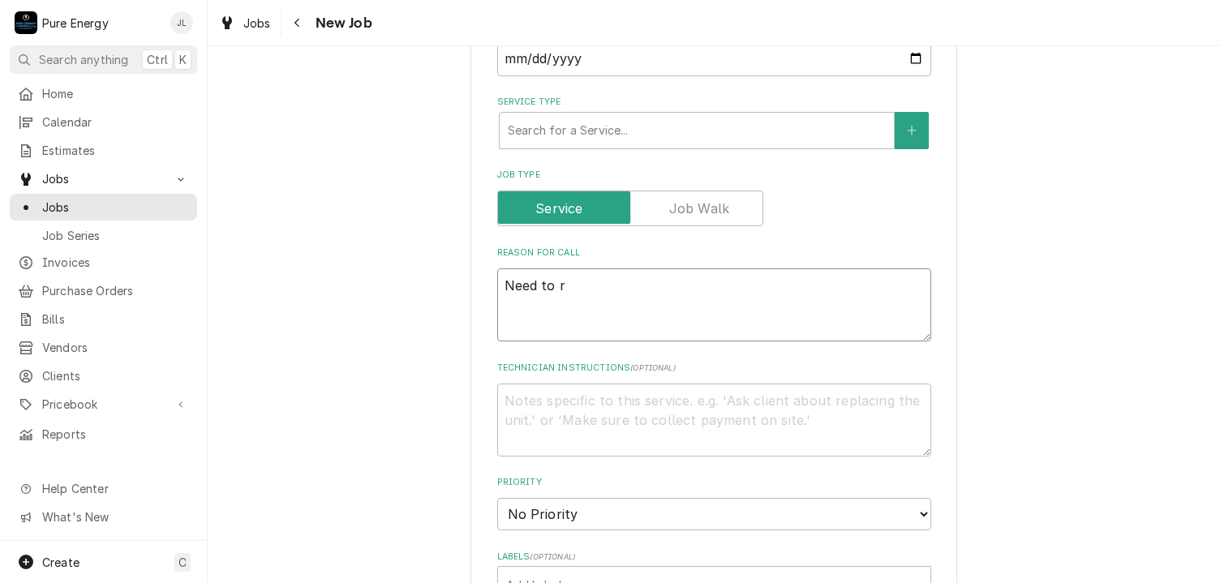
type textarea "x"
type textarea "Need to re"
type textarea "x"
type textarea "Need to rem"
type textarea "x"
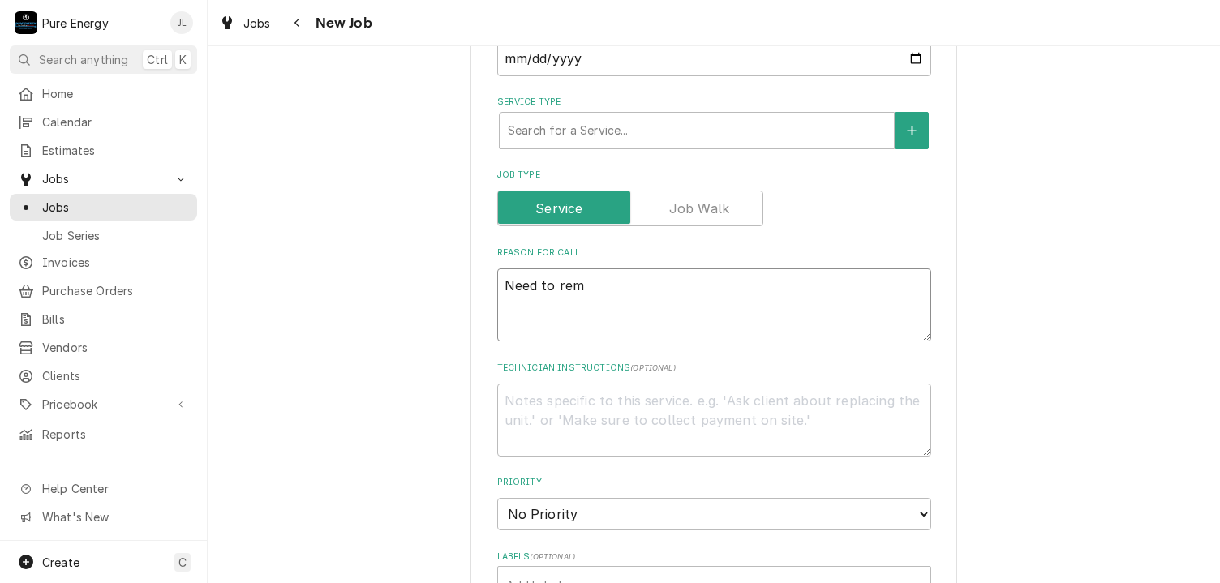
type textarea "Need to re"
type textarea "x"
type textarea "Need to r"
type textarea "x"
type textarea "Need to"
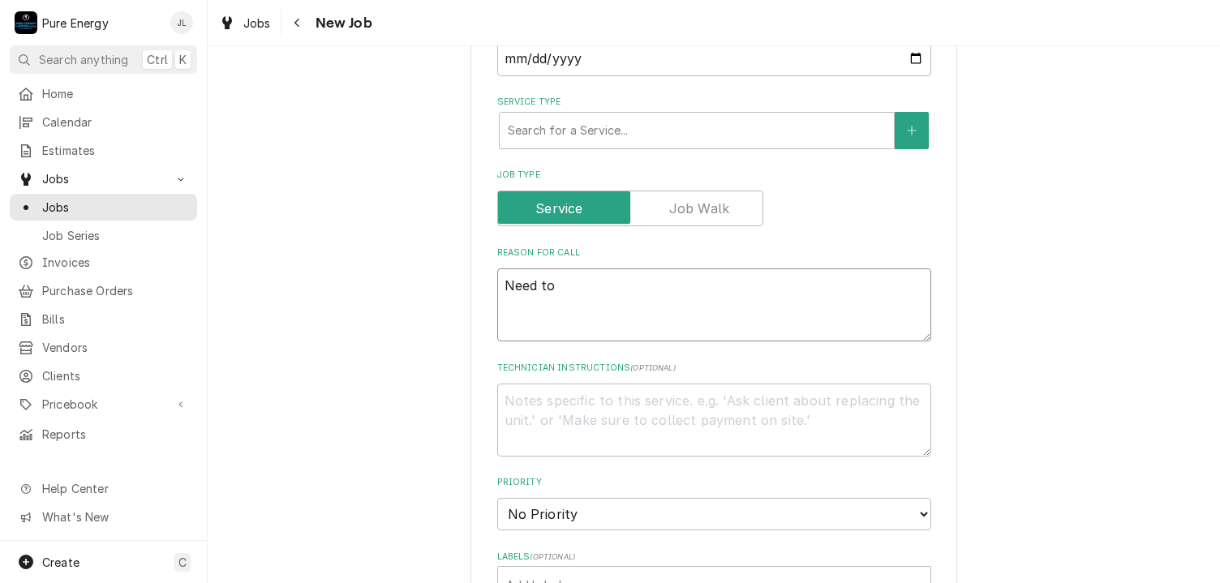
type textarea "x"
type textarea "Need to d"
type textarea "x"
type textarea "Need to di"
type textarea "x"
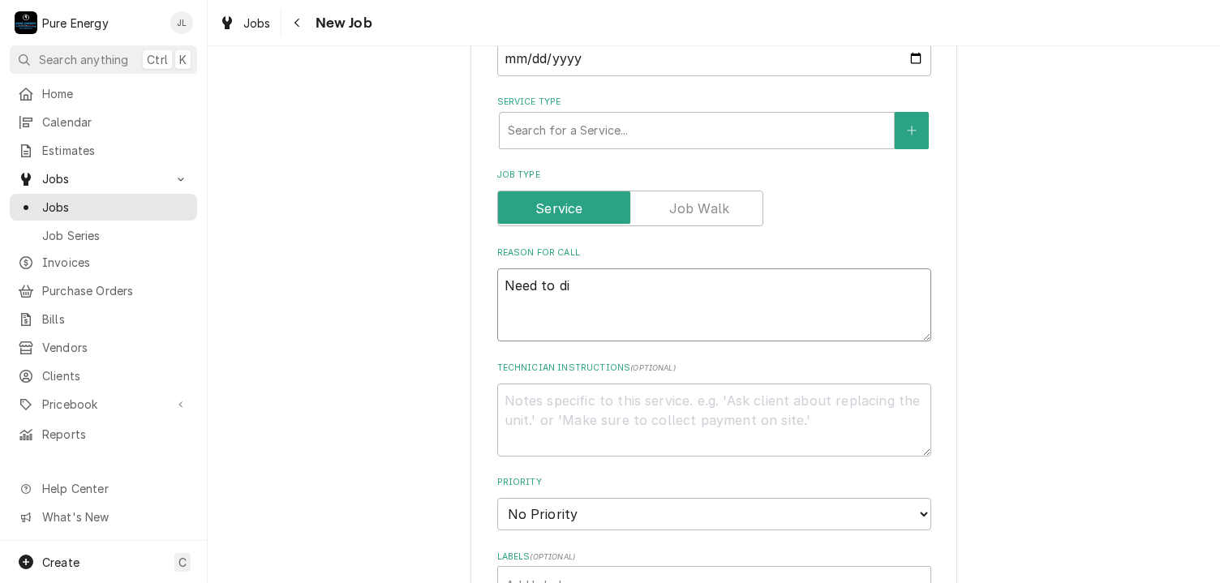
type textarea "Need to dis"
type textarea "x"
type textarea "Need to disc"
type textarea "x"
type textarea "Need to disco"
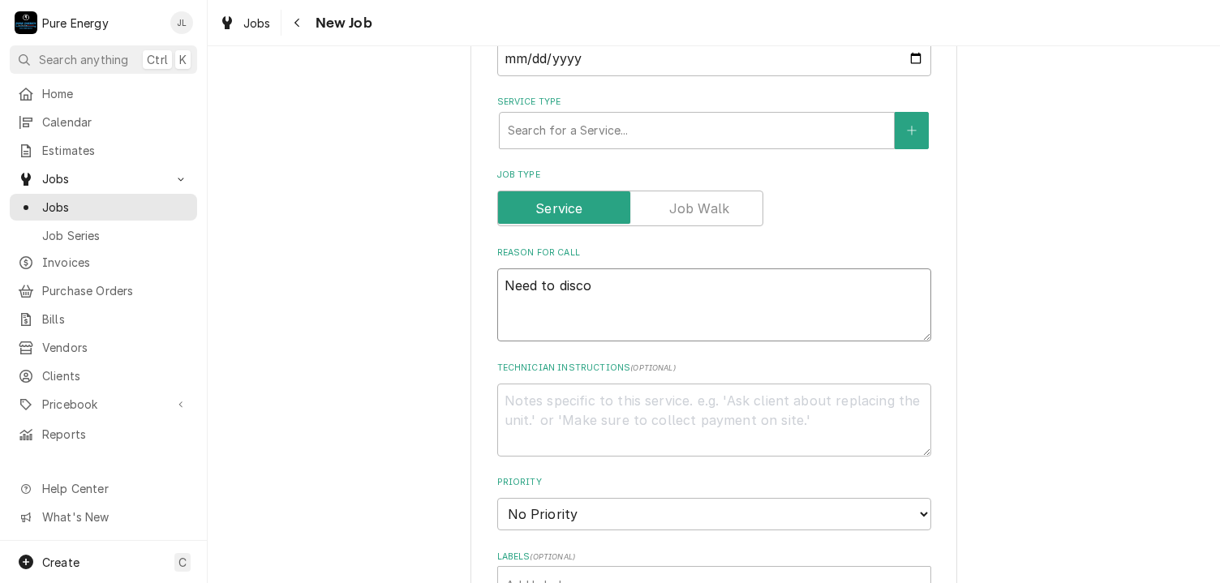
type textarea "x"
type textarea "Need to discon"
type textarea "x"
type textarea "Need to disconn"
type textarea "x"
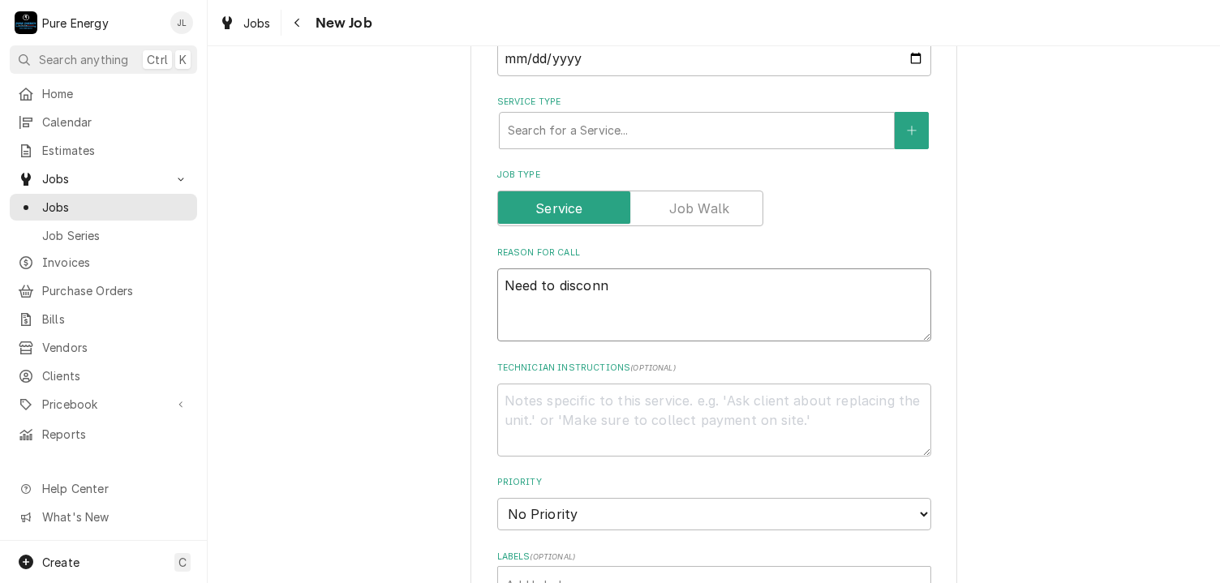
type textarea "Need to disconne"
type textarea "x"
type textarea "Need to disconnec"
type textarea "x"
type textarea "Need to disconnect"
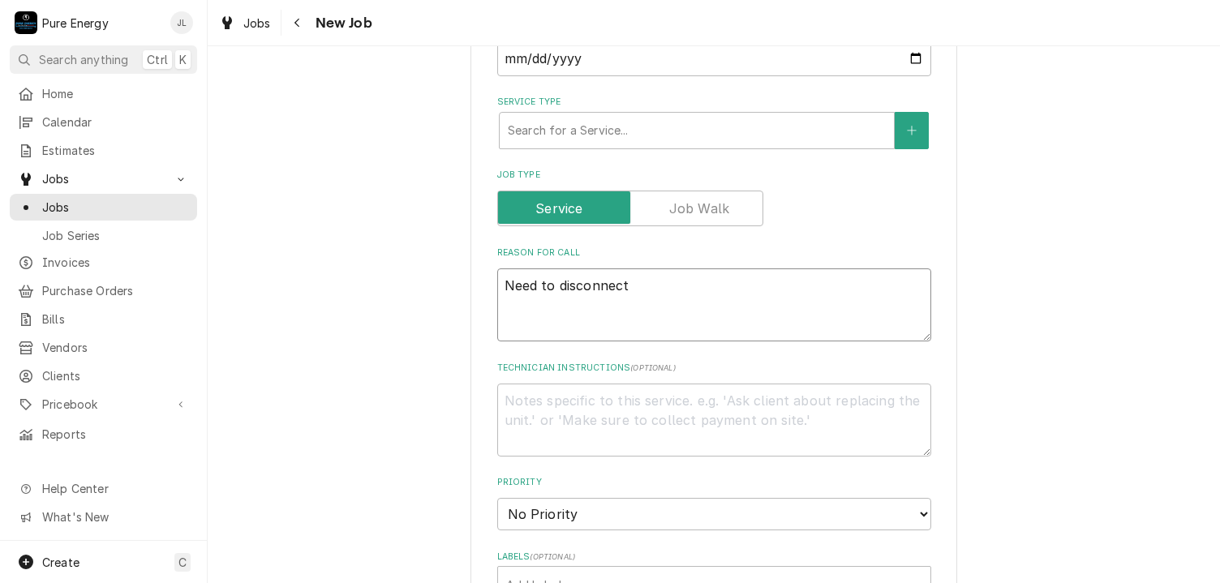
type textarea "x"
type textarea "Need to disconnect"
type textarea "x"
type textarea "Need to disconnect G"
type textarea "x"
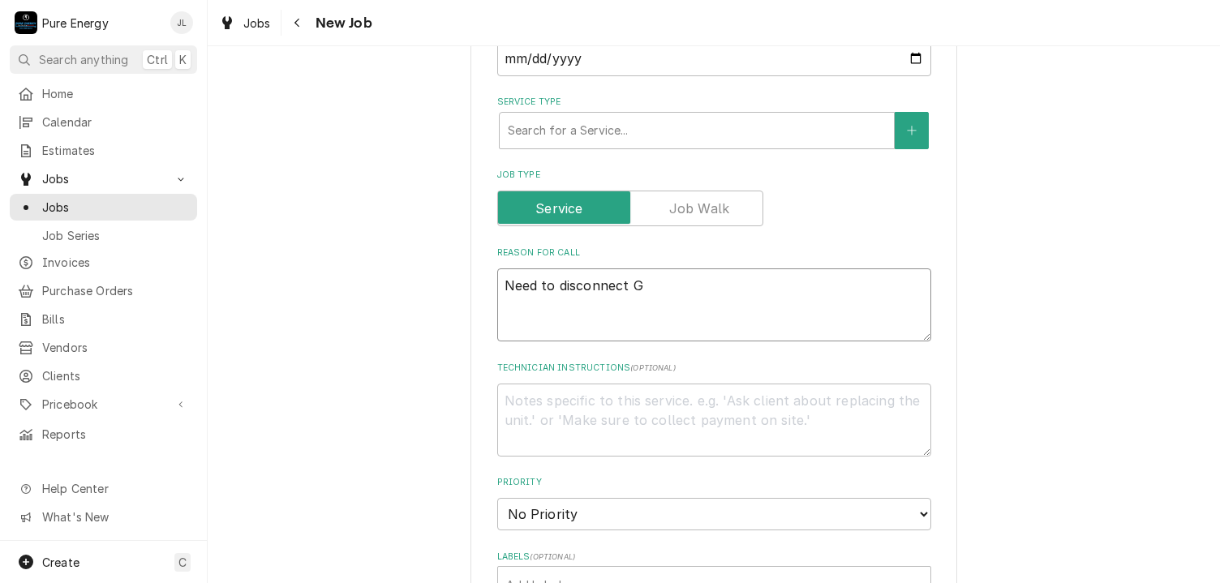
type textarea "Need to disconnect Ge"
type textarea "x"
type textarea "Need to disconnect Gen"
type textarea "x"
type textarea "Need to disconnect Gene"
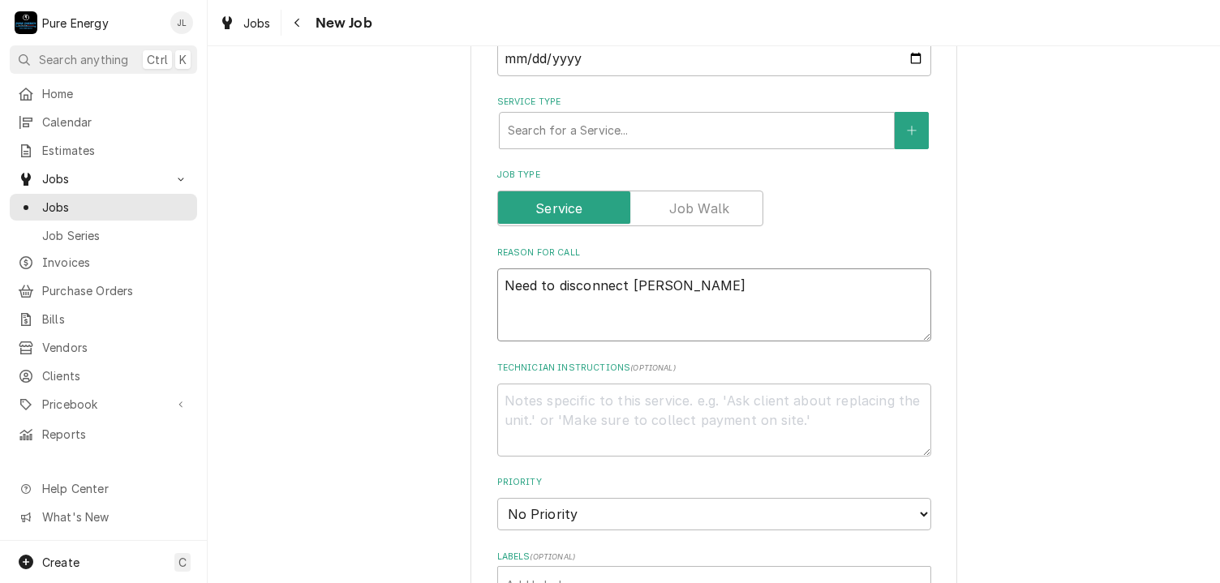
type textarea "x"
type textarea "Need to disconnect Gener"
type textarea "x"
type textarea "Need to disconnect Generat"
type textarea "x"
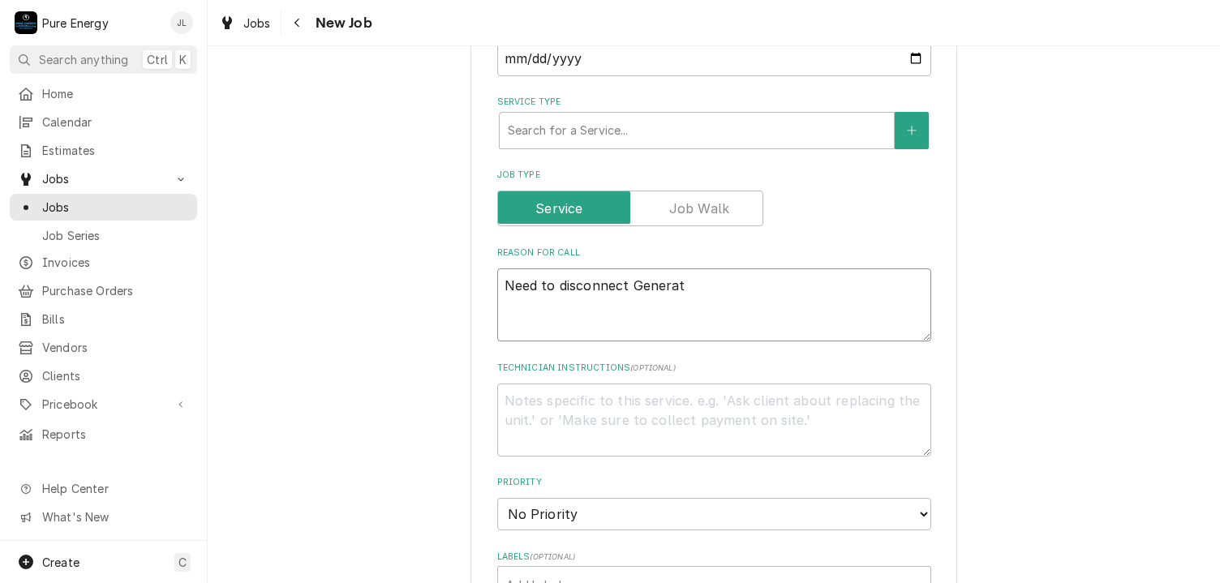
type textarea "Need to disconnect Generato"
type textarea "x"
type textarea "Need to disconnect Generator"
type textarea "x"
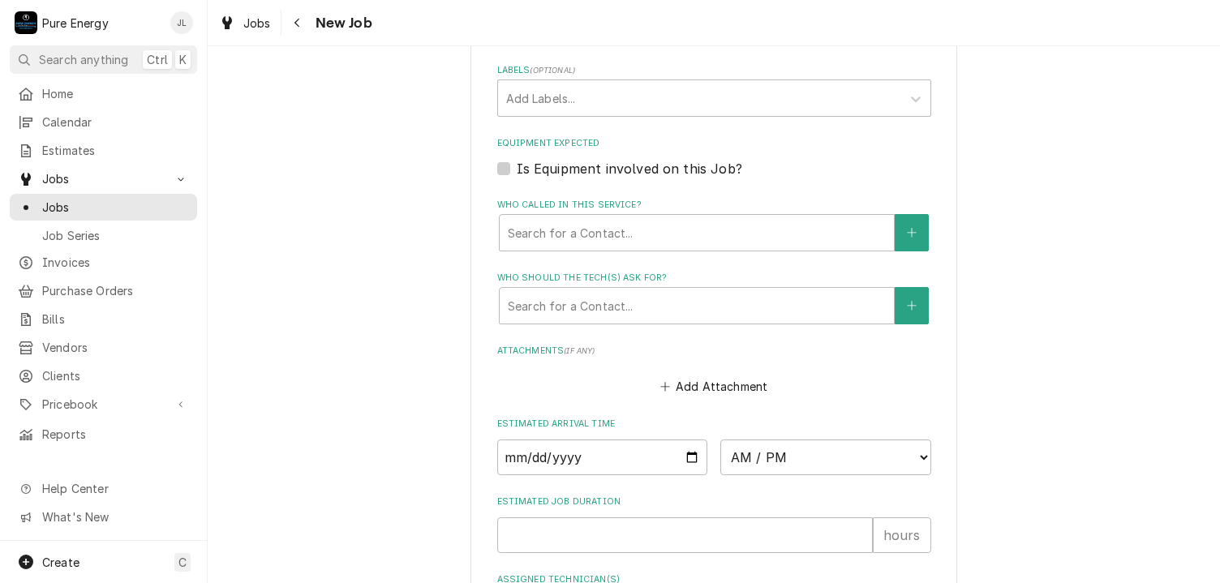
scroll to position [973, 0]
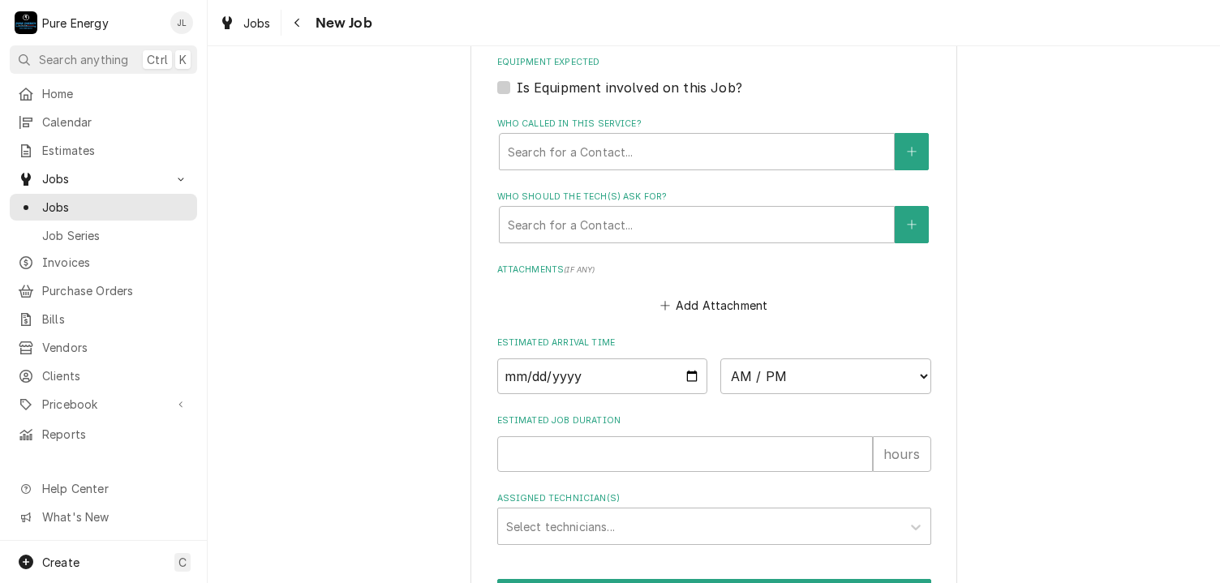
type textarea "Need to disconnect Generator"
click at [688, 372] on input "Date" at bounding box center [602, 376] width 211 height 36
type textarea "x"
type input "2025-09-12"
type textarea "x"
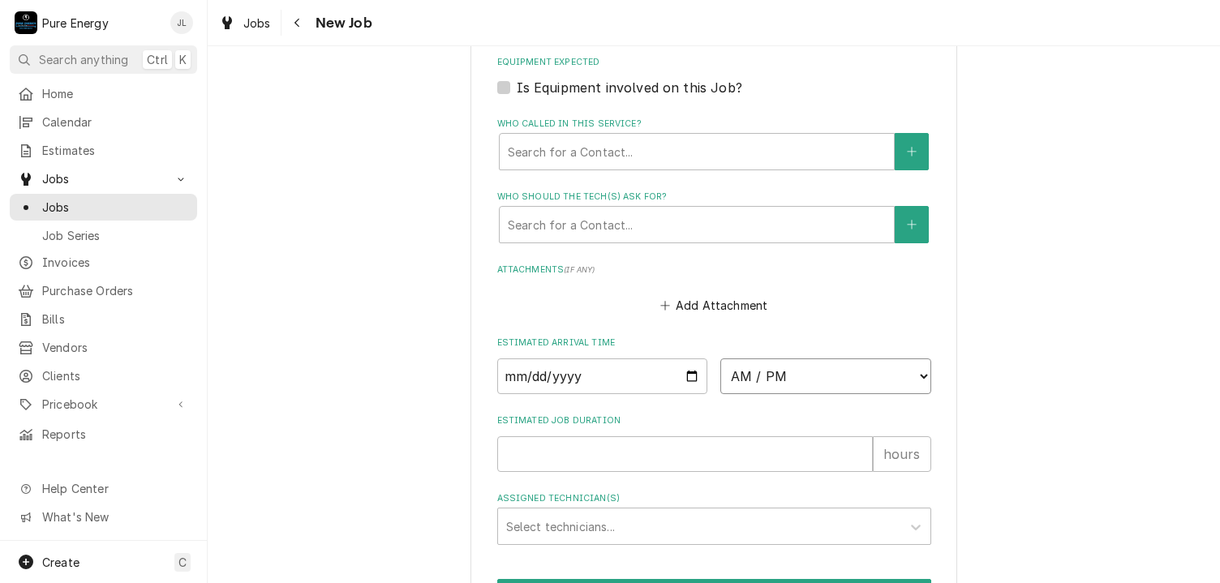
click at [918, 375] on select "AM / PM 6:00 AM 6:15 AM 6:30 AM 6:45 AM 7:00 AM 7:15 AM 7:30 AM 7:45 AM 8:00 AM…" at bounding box center [825, 376] width 211 height 36
select select "10:30:00"
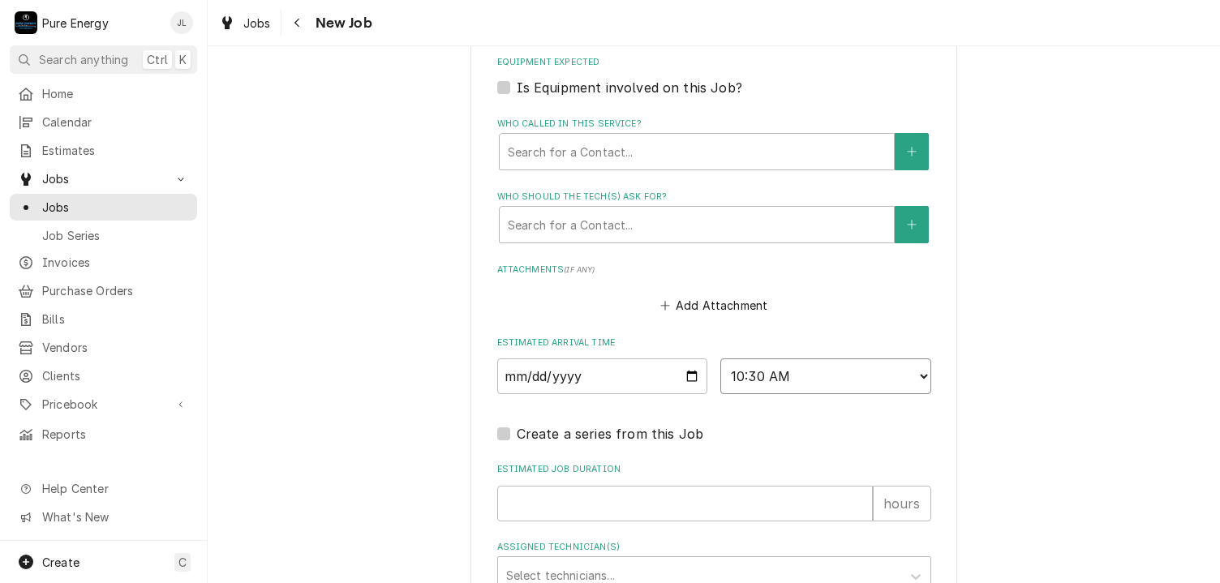
scroll to position [1119, 0]
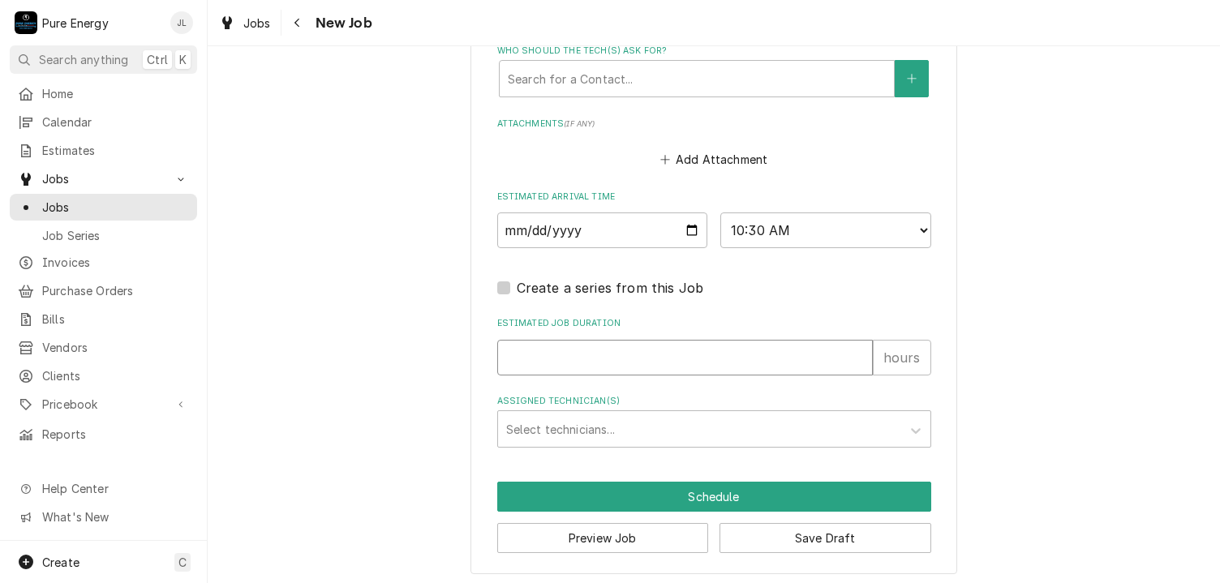
click at [675, 358] on input "Estimated Job Duration" at bounding box center [684, 358] width 375 height 36
type textarea "x"
type input "1"
type textarea "x"
type input "1.7"
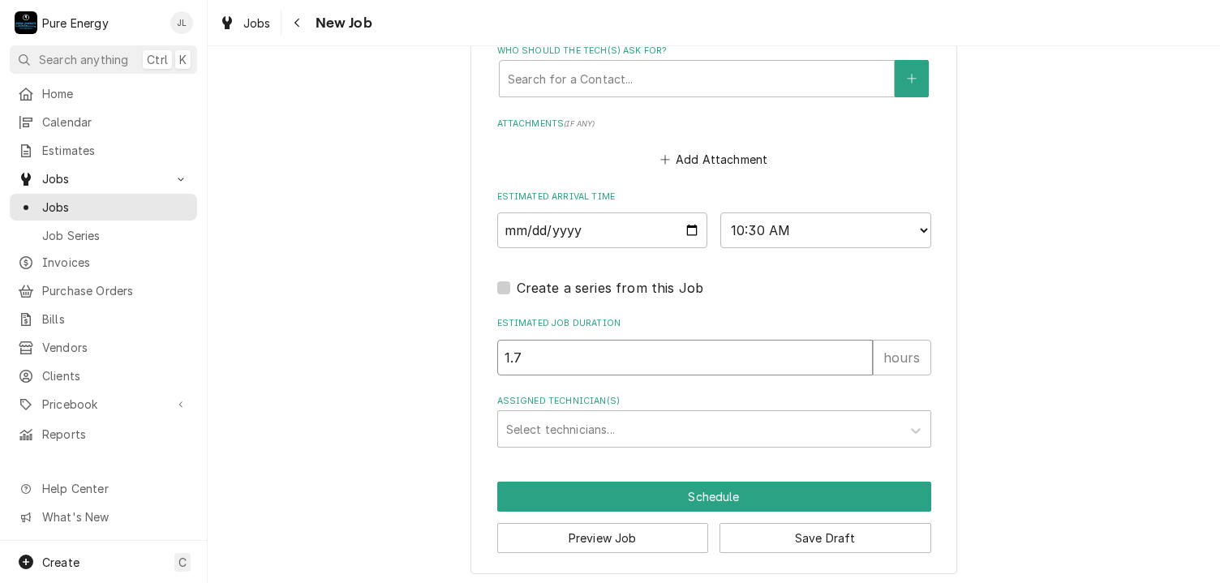
type textarea "x"
type input "1.75"
type textarea "x"
type input "1.75"
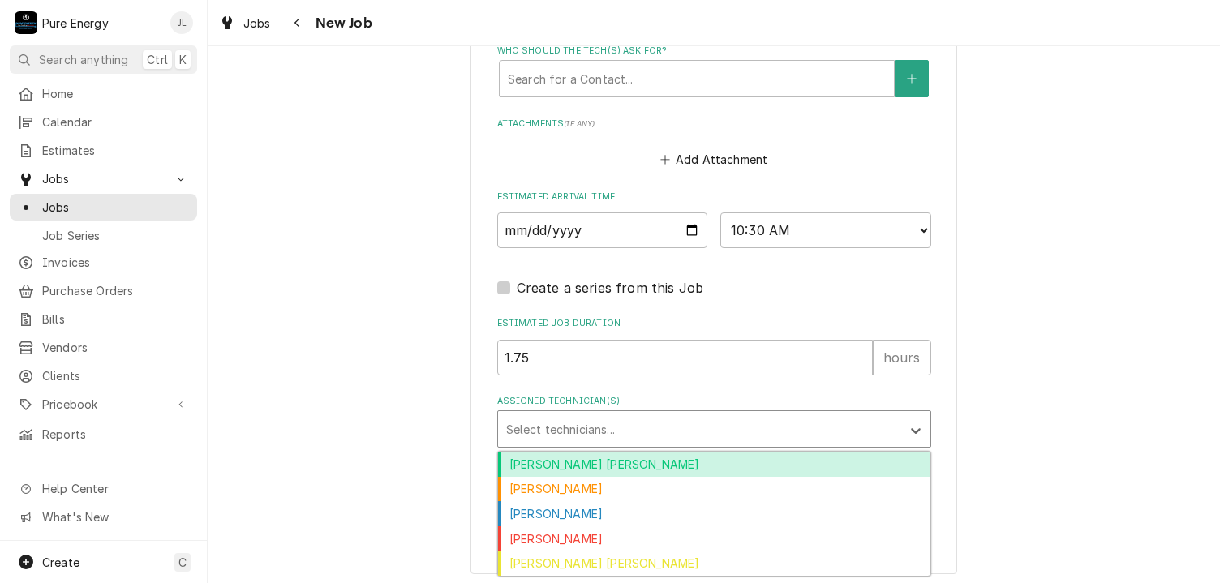
click at [643, 424] on div "Assigned Technician(s)" at bounding box center [699, 428] width 387 height 29
click at [642, 462] on div "Albert Hernandez Soto" at bounding box center [714, 464] width 432 height 25
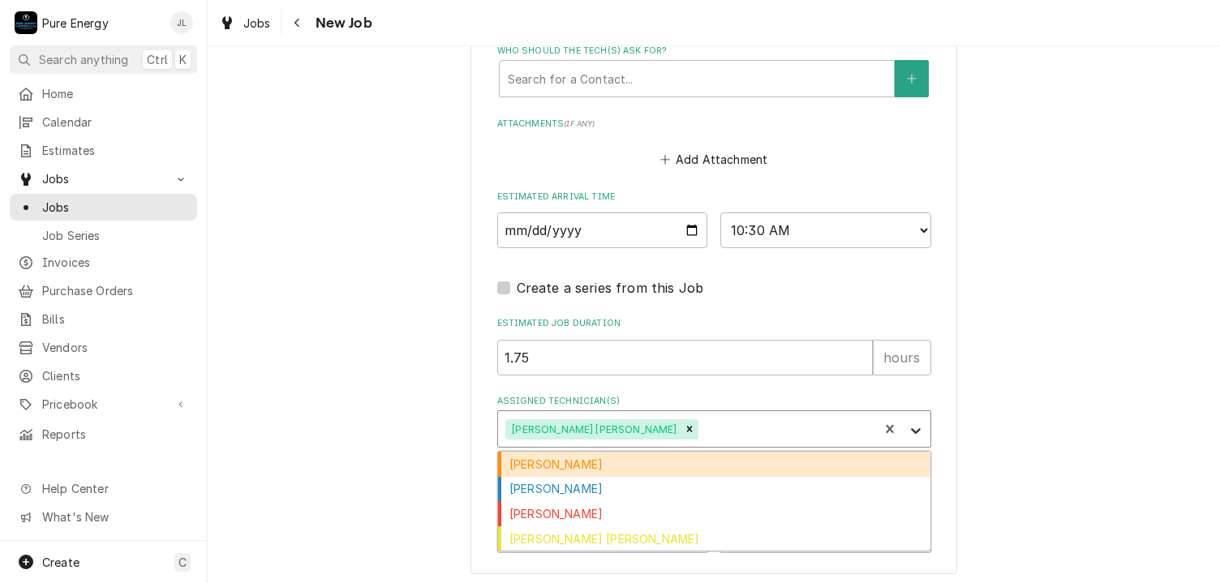
click at [908, 432] on icon "Assigned Technician(s)" at bounding box center [915, 430] width 16 height 16
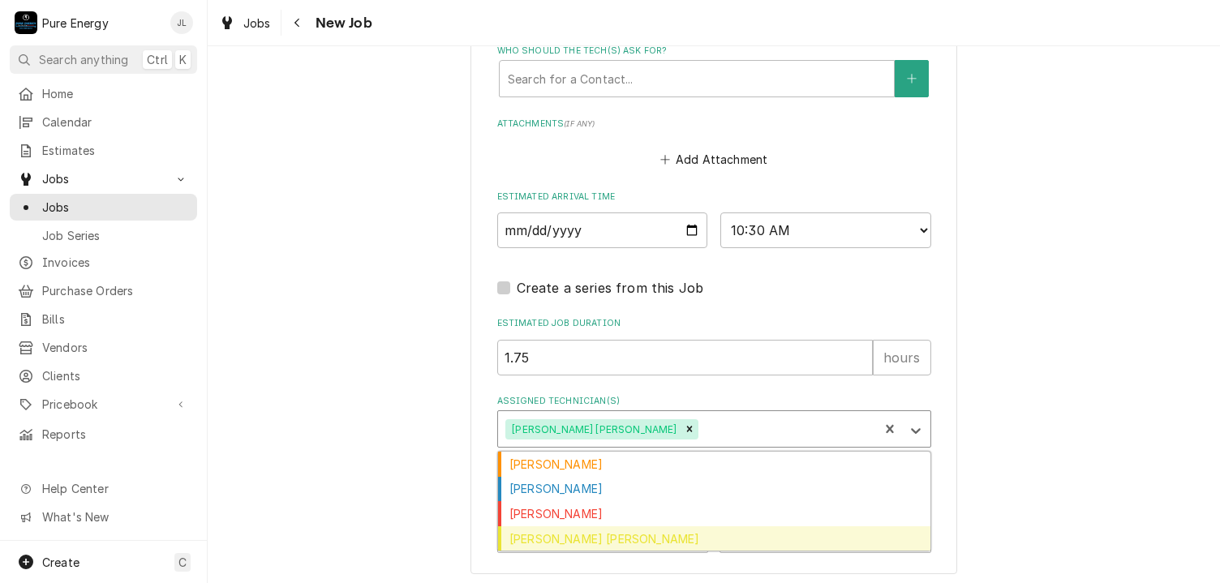
click at [784, 538] on div "Rodolfo Hernandez Lorenzo" at bounding box center [714, 538] width 432 height 25
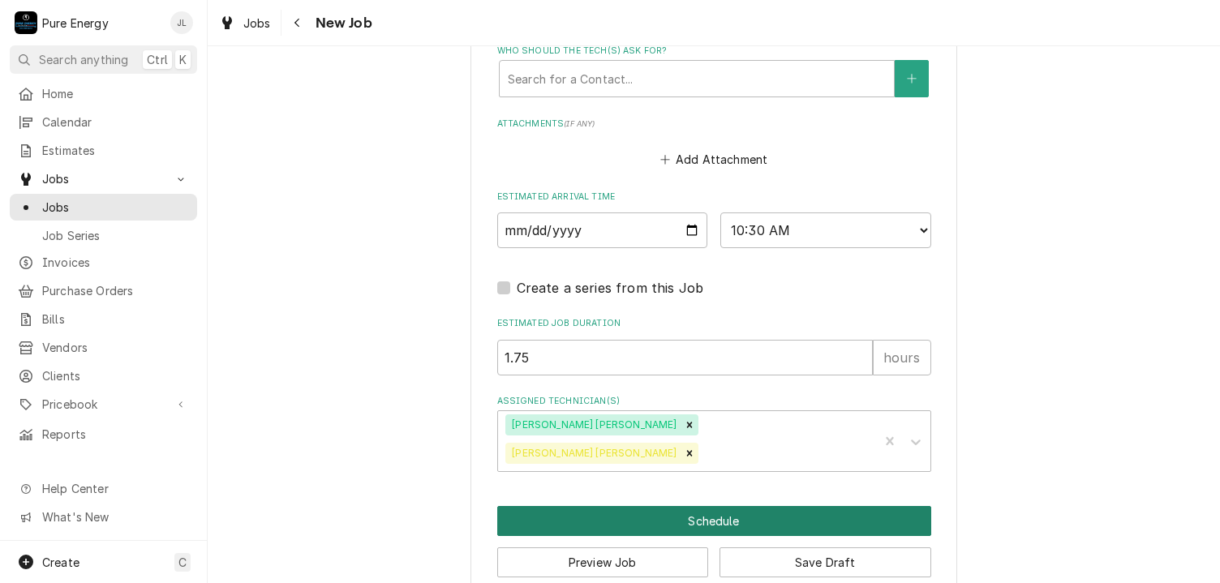
click at [749, 506] on button "Schedule" at bounding box center [714, 521] width 434 height 30
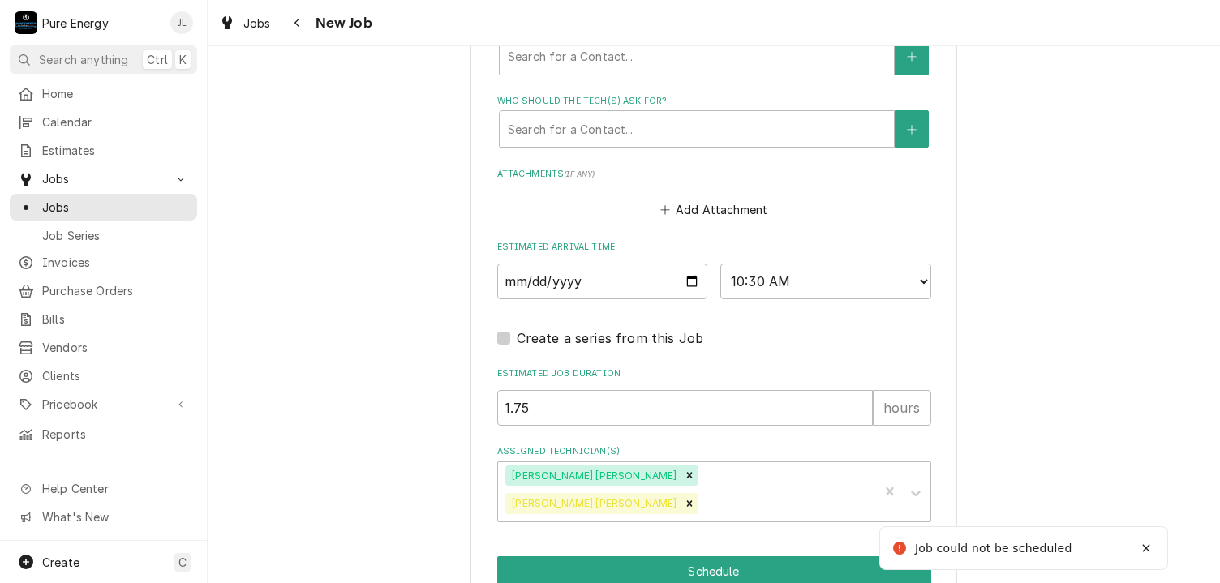
scroll to position [454, 0]
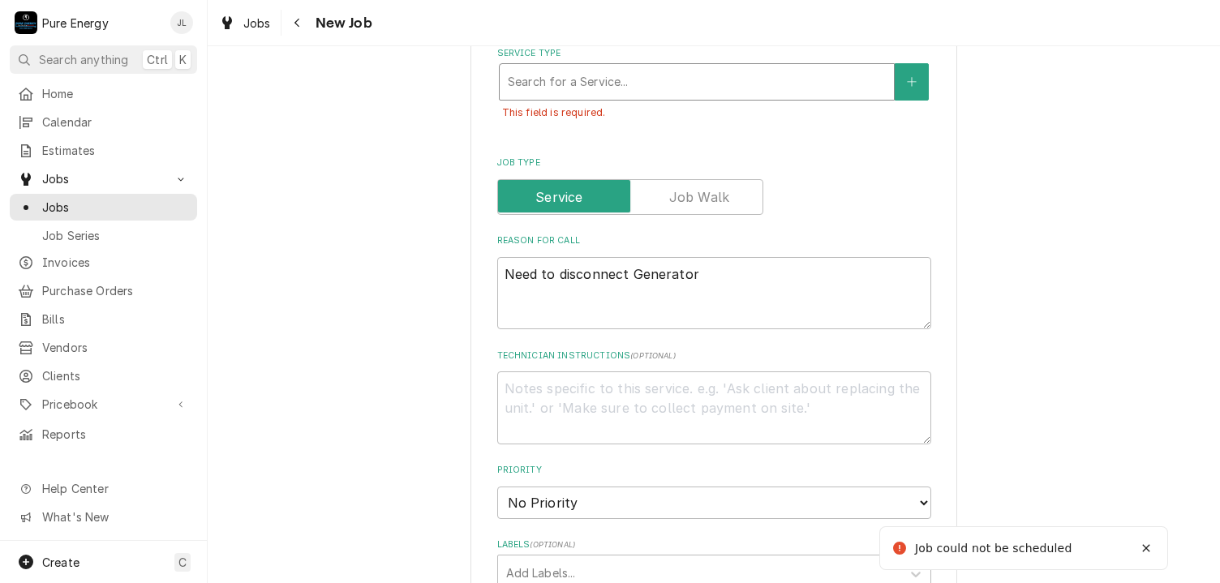
click at [628, 75] on div "Service Type" at bounding box center [697, 81] width 378 height 29
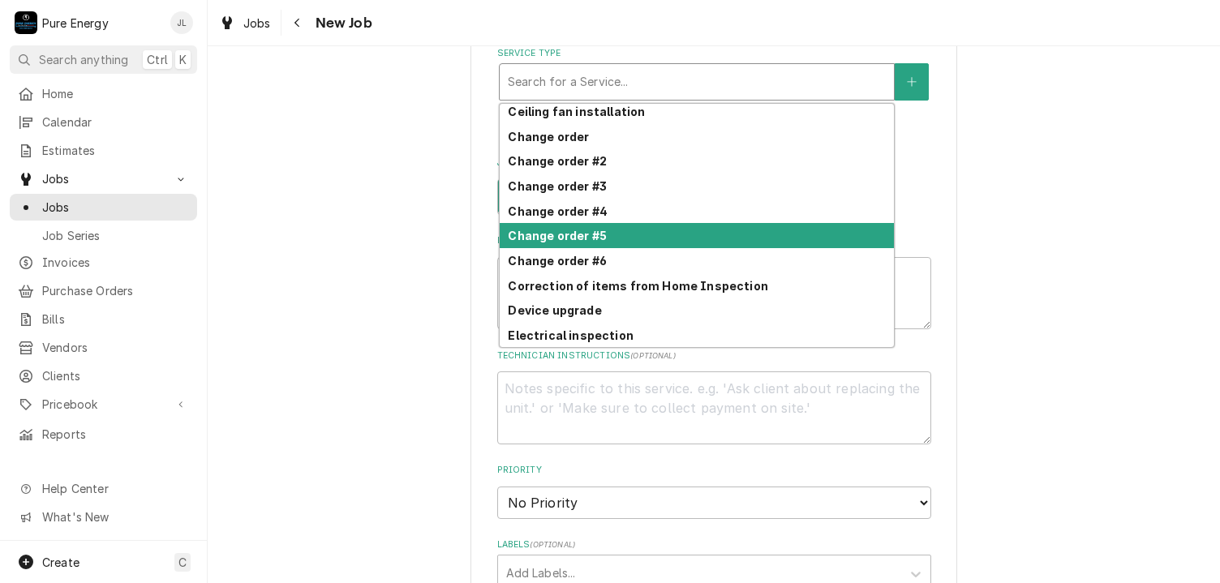
scroll to position [415, 0]
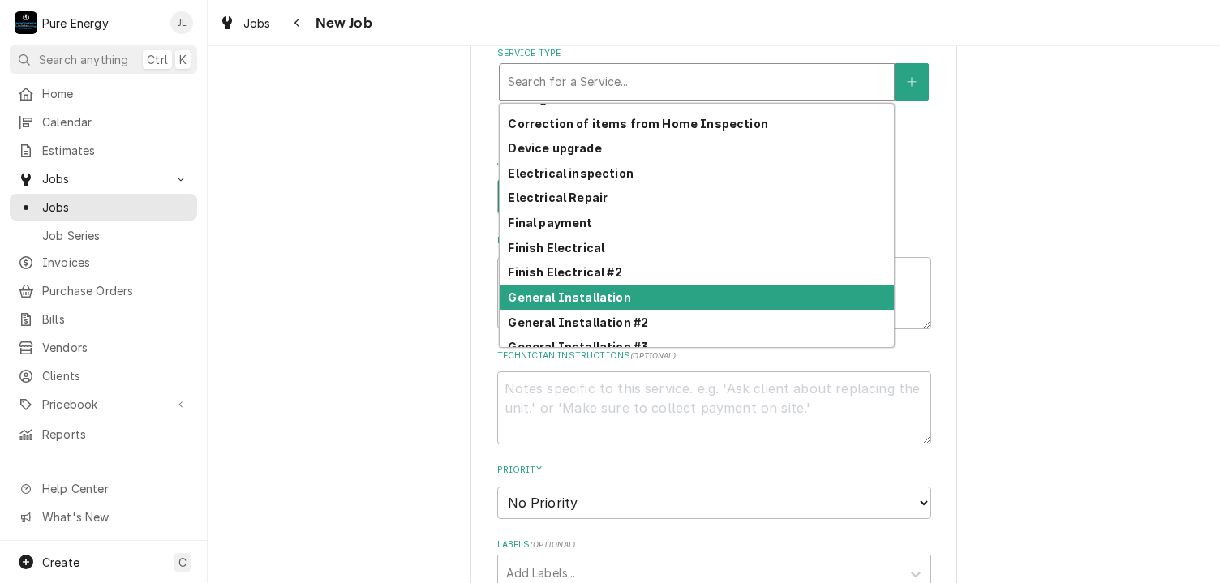
click at [613, 298] on strong "General Installation" at bounding box center [569, 297] width 122 height 14
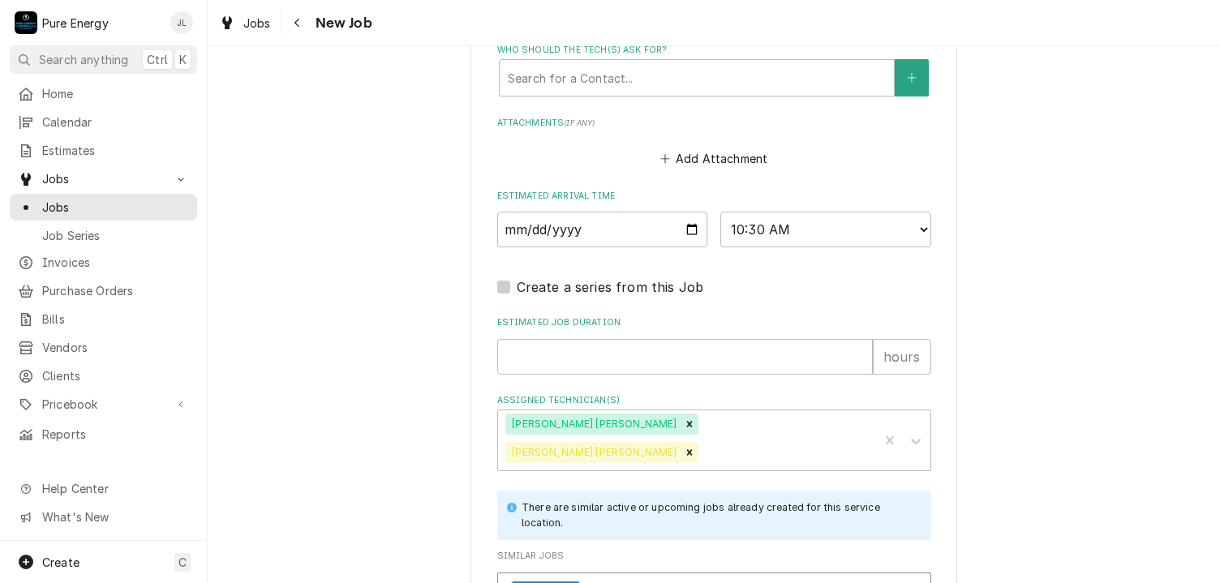
scroll to position [1317, 0]
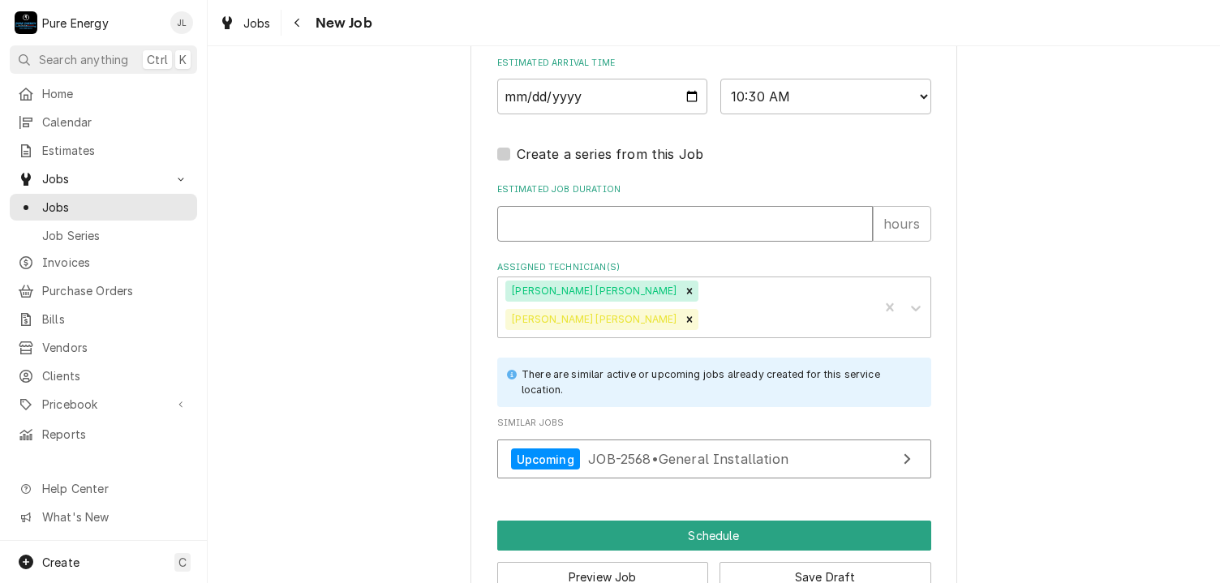
click at [646, 221] on input "Estimated Job Duration" at bounding box center [684, 224] width 375 height 36
type textarea "x"
type input "1"
type textarea "x"
type input "1.7"
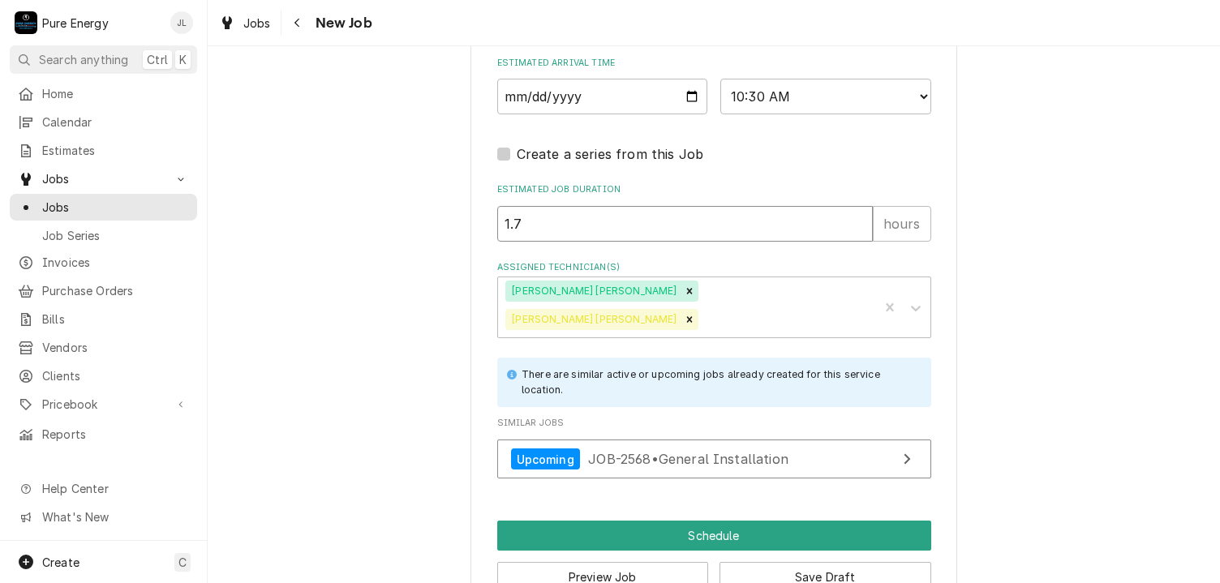
type textarea "x"
type input "1.75"
type textarea "x"
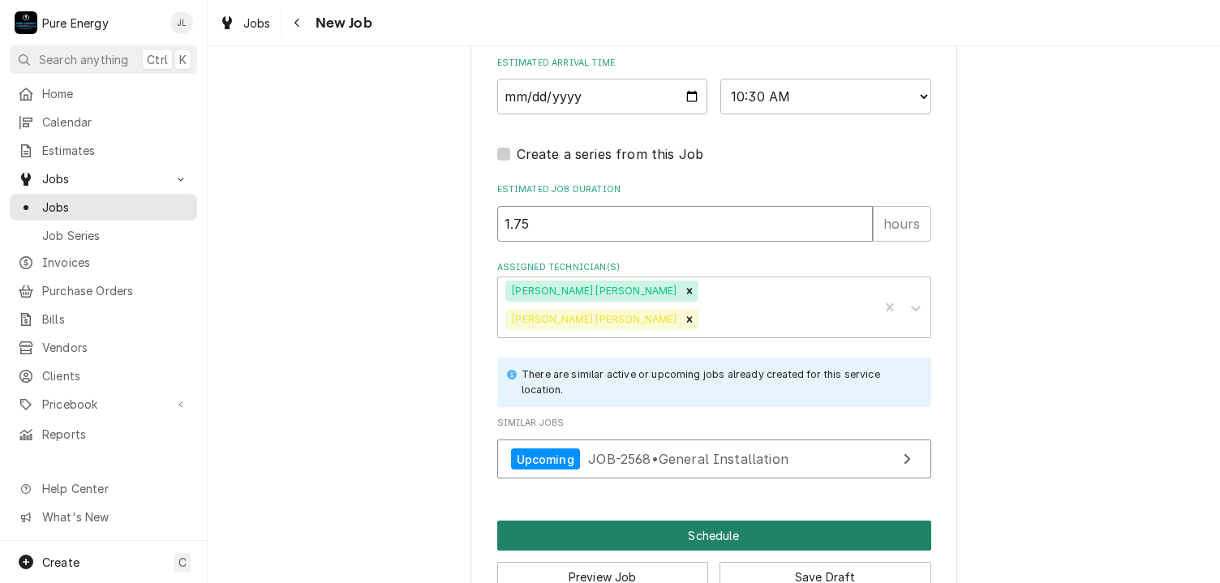
type input "1.75"
click at [690, 521] on button "Schedule" at bounding box center [714, 536] width 434 height 30
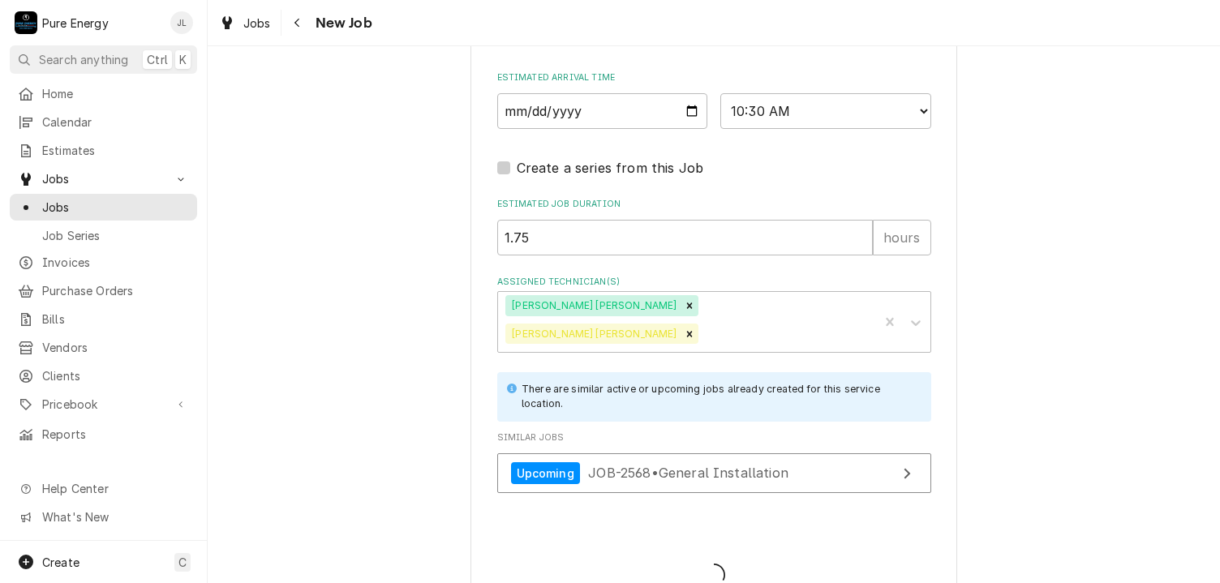
type textarea "x"
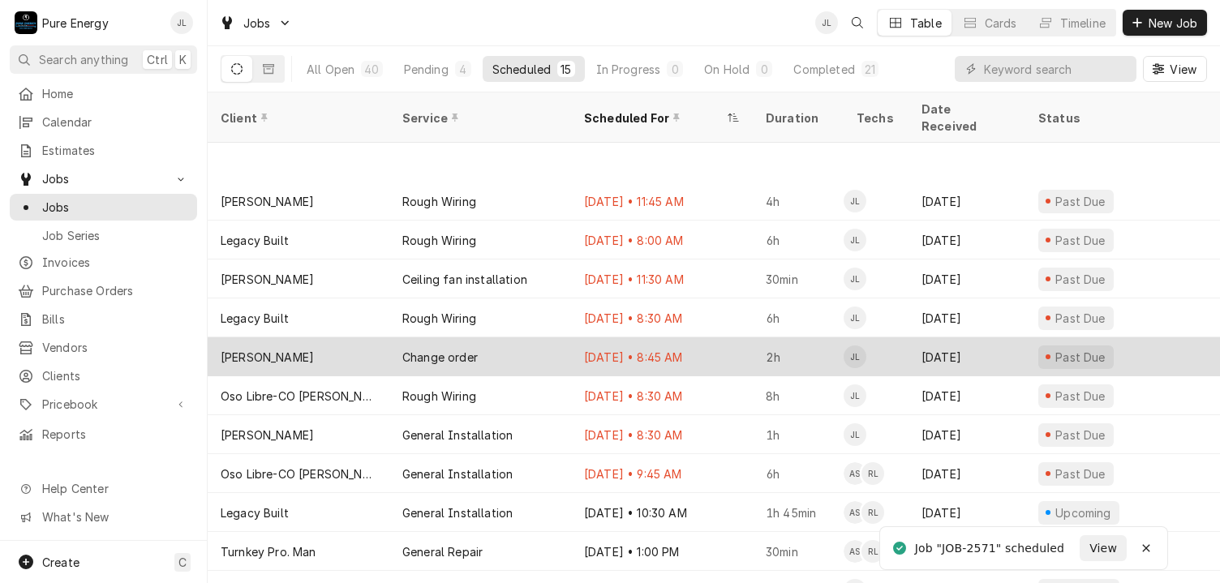
scroll to position [136, 0]
